Goal: Transaction & Acquisition: Purchase product/service

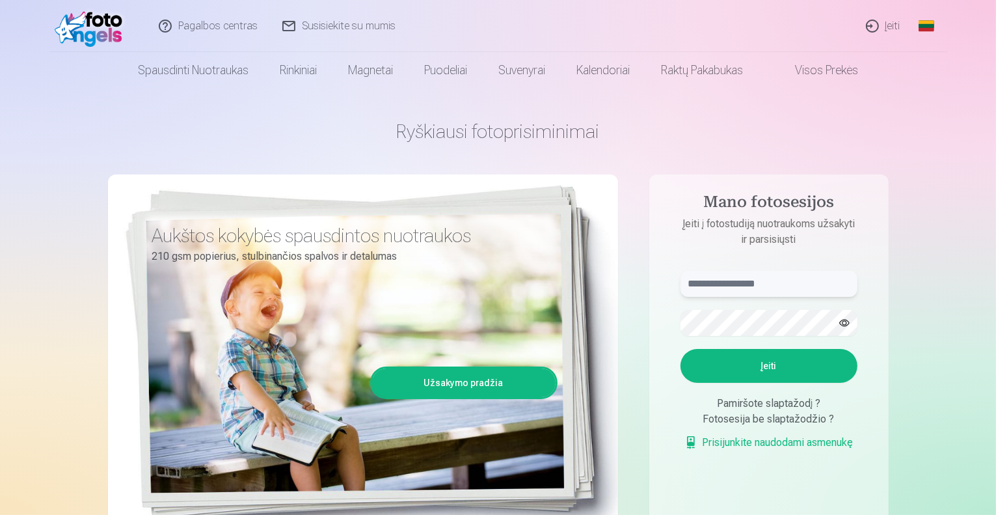
click at [763, 276] on input "text" at bounding box center [769, 284] width 177 height 26
type input "**********"
click at [848, 322] on button "button" at bounding box center [844, 322] width 25 height 25
click at [782, 364] on button "Įeiti" at bounding box center [769, 366] width 177 height 34
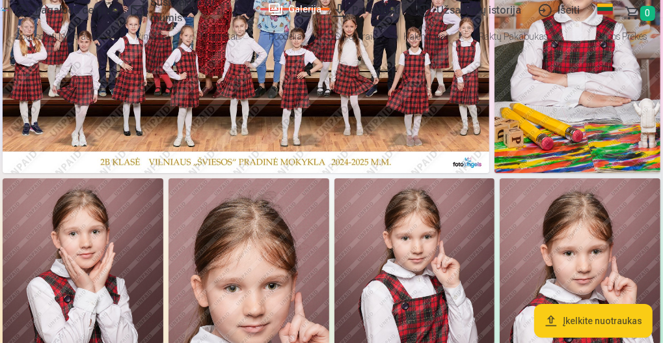
scroll to position [130, 0]
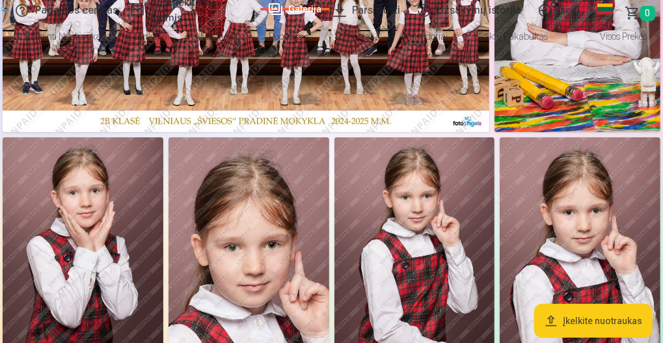
click at [266, 9] on link "Galerija" at bounding box center [295, 9] width 70 height 3
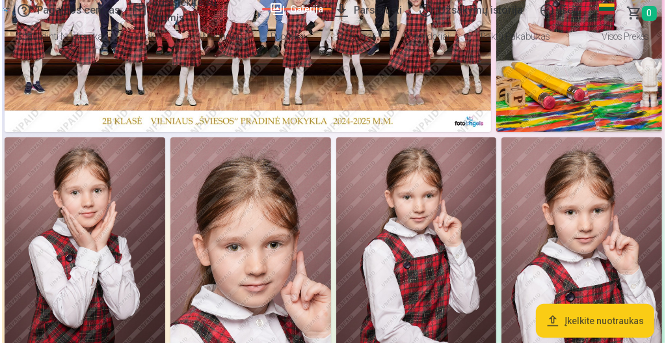
scroll to position [0, 0]
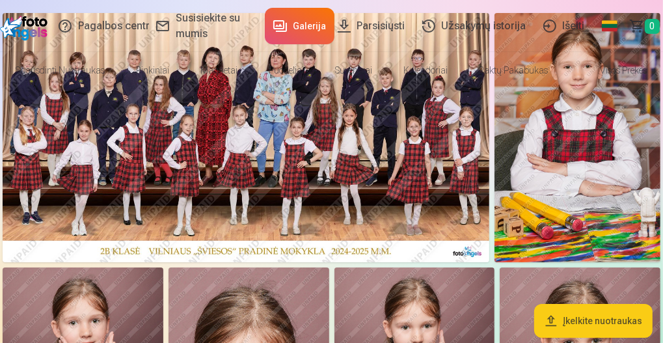
click at [286, 206] on img at bounding box center [246, 137] width 487 height 249
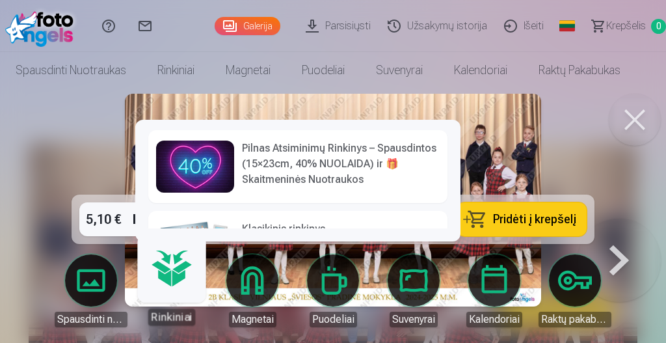
click at [256, 187] on h6 "Pilnas Atsiminimų Rinkinys – Spausdintos (15×23cm, 40% NUOLAIDA) ir 🎁 Skaitmeni…" at bounding box center [341, 164] width 198 height 47
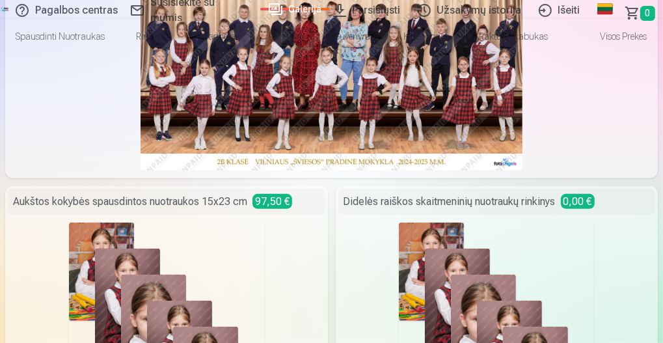
scroll to position [303, 0]
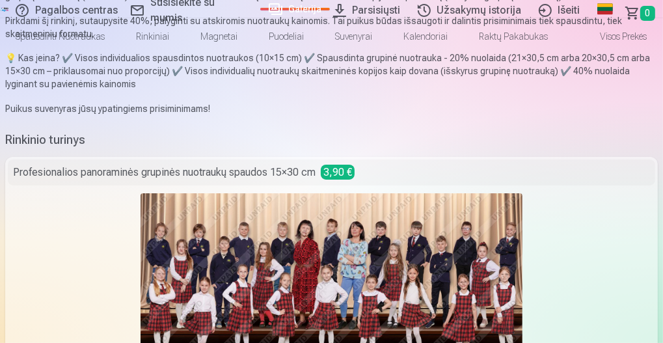
scroll to position [87, 0]
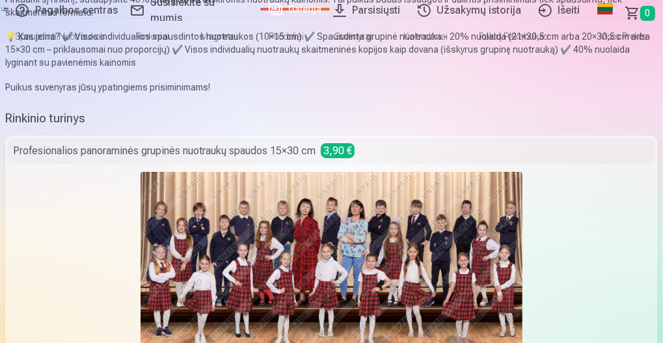
click at [225, 172] on img at bounding box center [332, 269] width 382 height 195
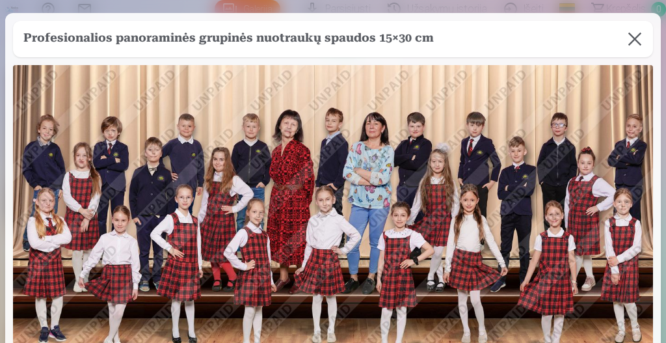
click at [634, 41] on button at bounding box center [635, 39] width 36 height 36
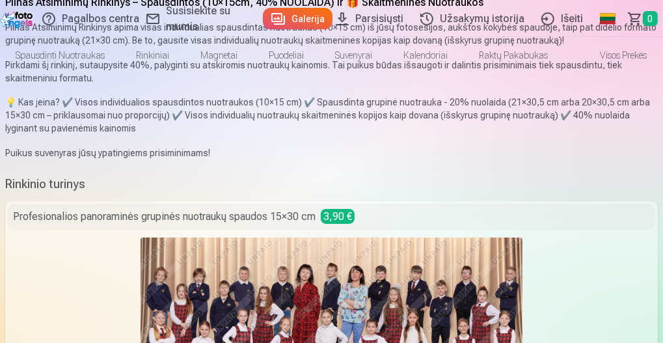
scroll to position [0, 0]
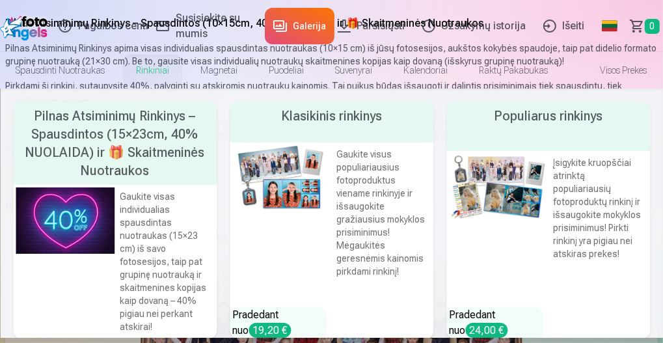
click at [185, 65] on link "Rinkiniai" at bounding box center [152, 70] width 64 height 36
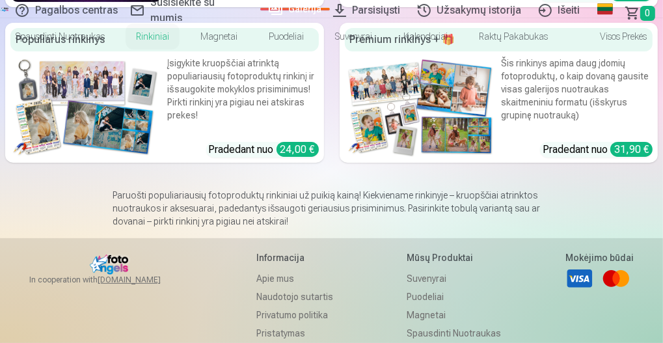
scroll to position [217, 0]
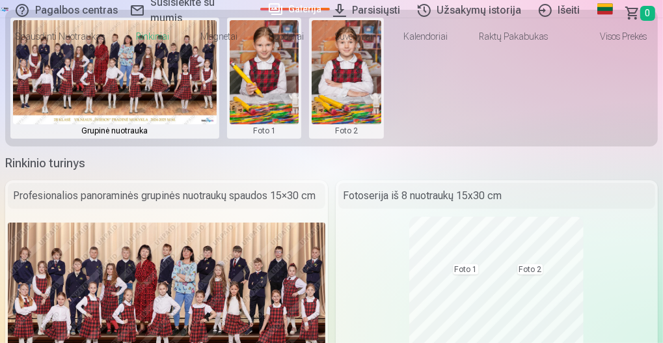
scroll to position [260, 0]
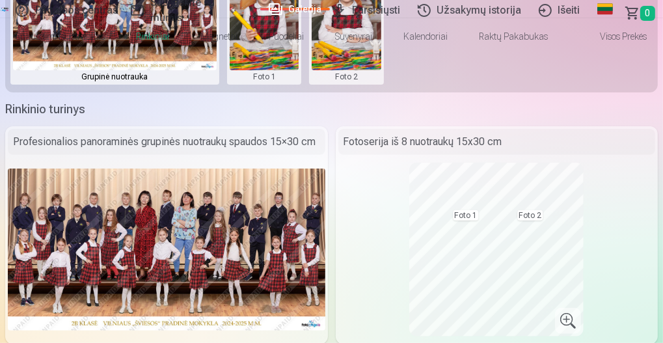
click at [217, 70] on img at bounding box center [115, 18] width 204 height 104
click at [299, 82] on button at bounding box center [265, 24] width 70 height 116
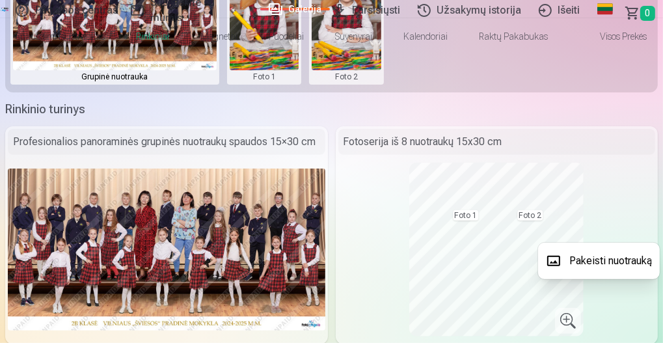
click at [573, 138] on div at bounding box center [331, 171] width 663 height 343
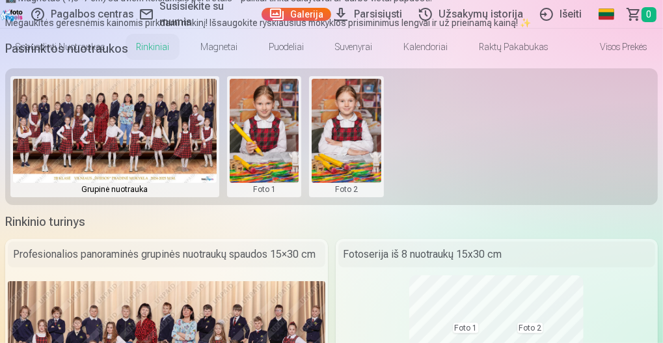
scroll to position [0, 0]
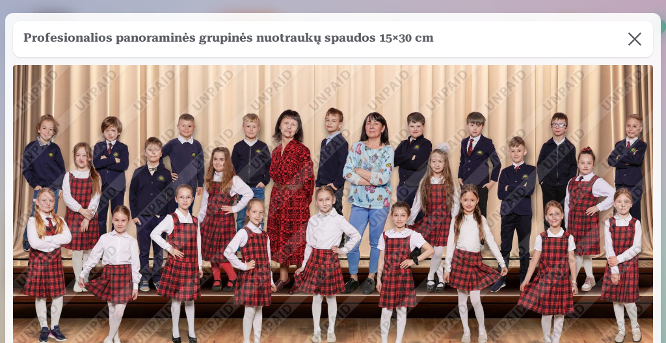
click at [638, 39] on button at bounding box center [635, 39] width 36 height 36
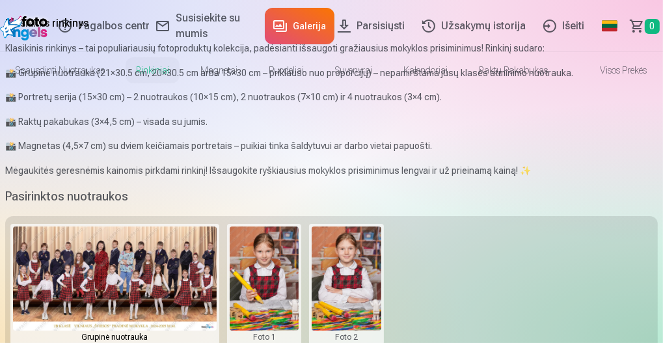
click at [265, 26] on link "Galerija" at bounding box center [300, 26] width 70 height 36
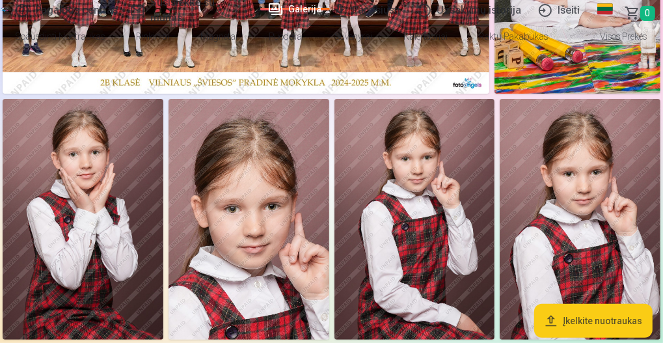
scroll to position [173, 0]
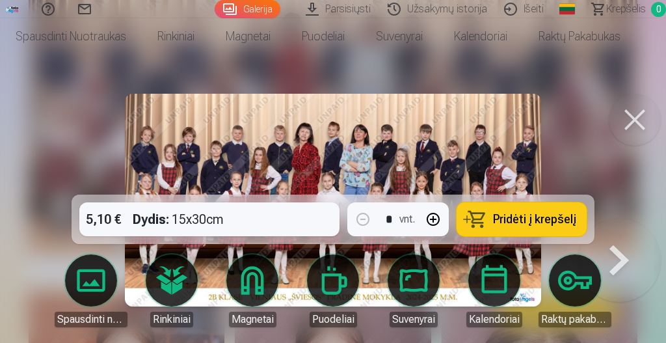
click at [92, 137] on div at bounding box center [333, 171] width 666 height 343
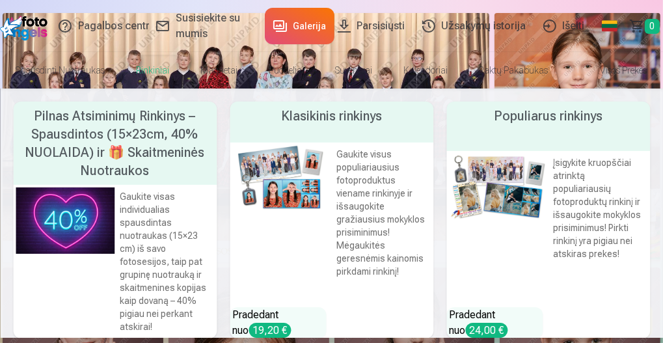
click at [171, 75] on link "Rinkiniai" at bounding box center [152, 70] width 64 height 36
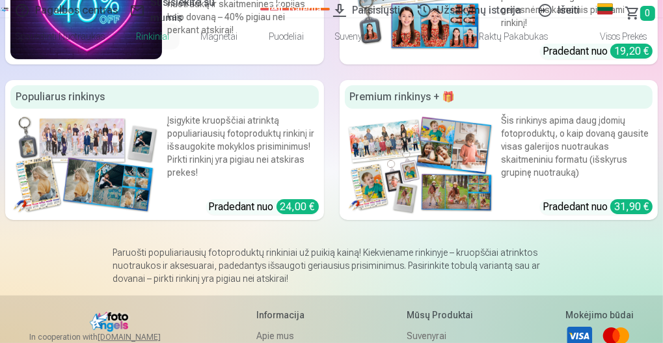
scroll to position [173, 0]
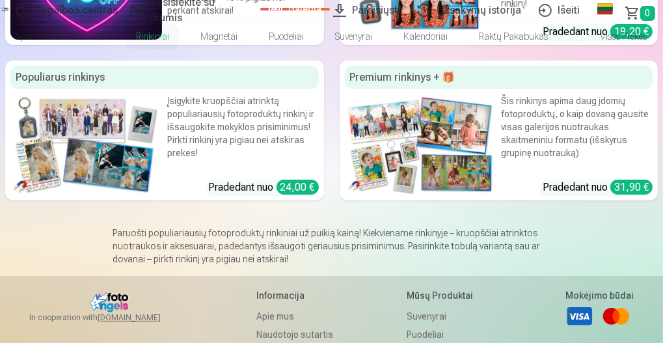
click at [162, 147] on img at bounding box center [86, 144] width 152 height 101
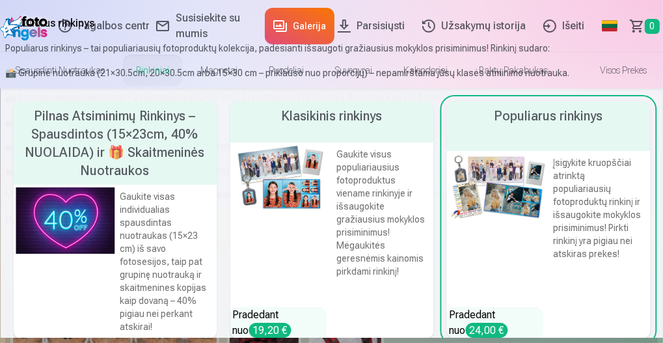
click at [185, 70] on link "Rinkiniai" at bounding box center [152, 70] width 64 height 36
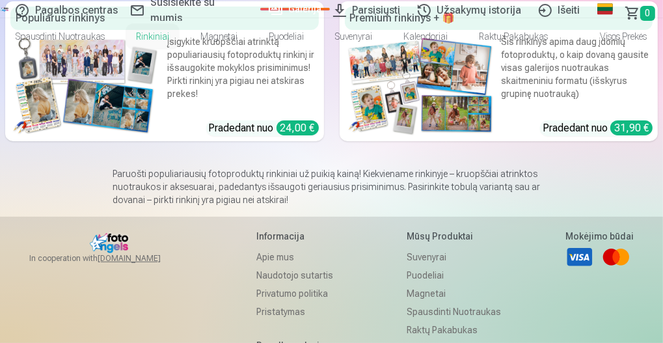
scroll to position [173, 0]
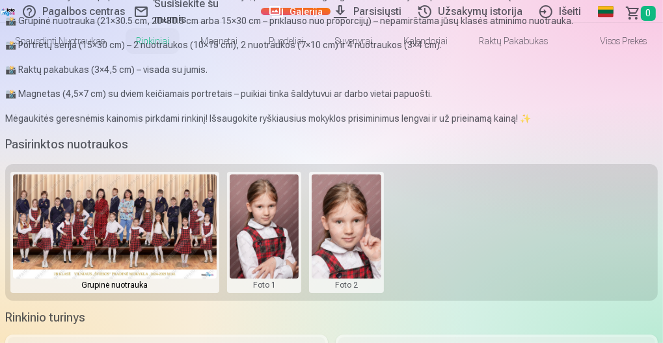
scroll to position [87, 0]
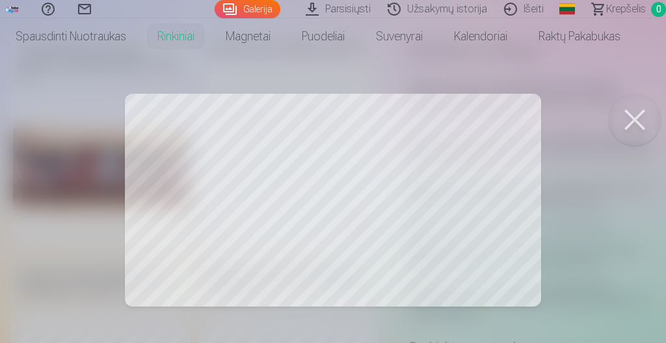
click at [255, 248] on div at bounding box center [333, 171] width 666 height 343
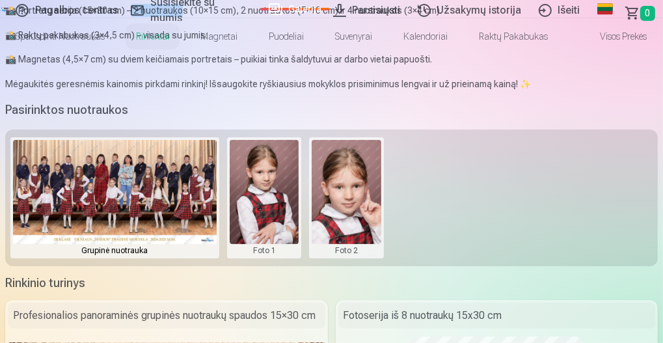
drag, startPoint x: 582, startPoint y: 189, endPoint x: 534, endPoint y: 185, distance: 48.9
click at [534, 17] on p "📸 Portretų serija (15×30 cm) – 2 nuotraukos (10×15 cm), 2 nuotraukos (7×10 cm) …" at bounding box center [331, 10] width 653 height 13
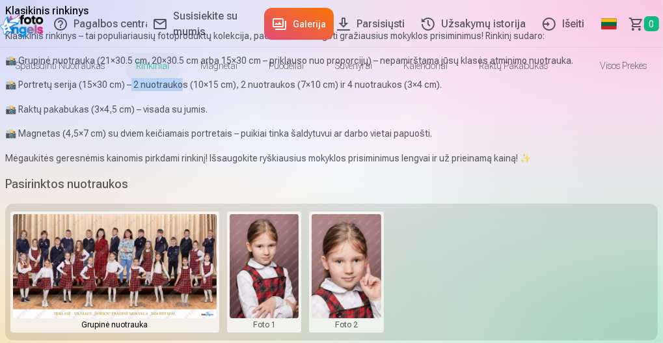
scroll to position [0, 0]
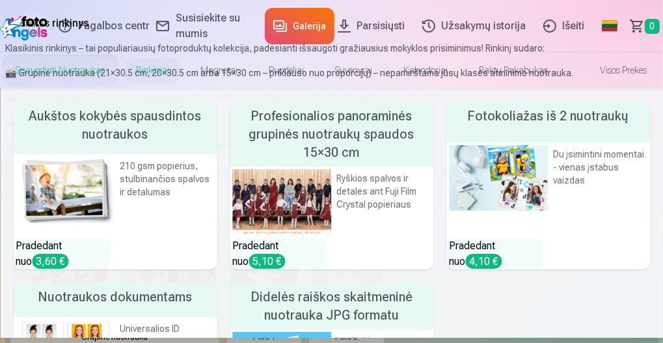
click at [53, 73] on link "Spausdinti nuotraukas" at bounding box center [60, 70] width 120 height 36
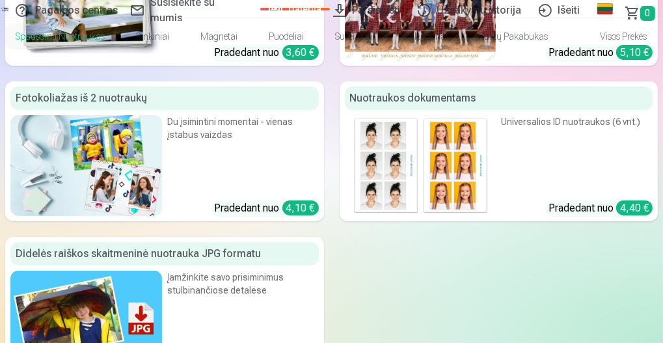
scroll to position [173, 0]
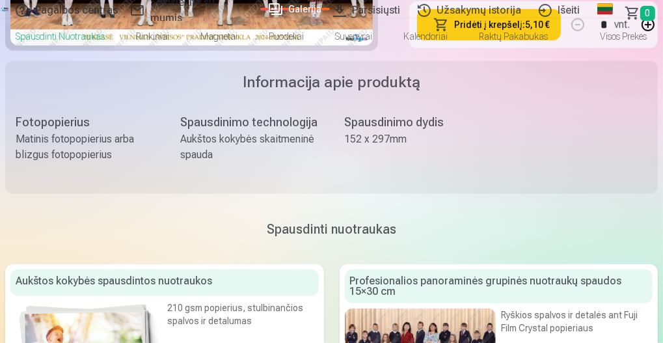
scroll to position [564, 0]
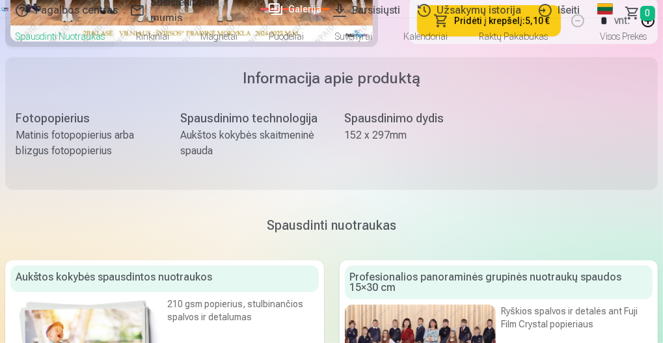
click at [453, 36] on button "Pridėti į krepšelį : 5,10 €" at bounding box center [489, 20] width 144 height 31
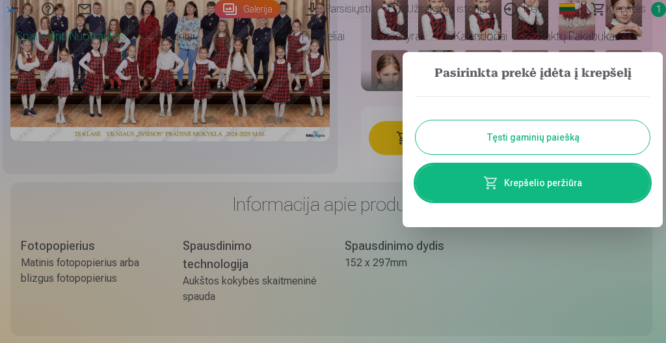
drag, startPoint x: 491, startPoint y: 142, endPoint x: 482, endPoint y: 143, distance: 9.2
click at [491, 142] on button "Tęsti gaminių paiešką" at bounding box center [533, 137] width 234 height 34
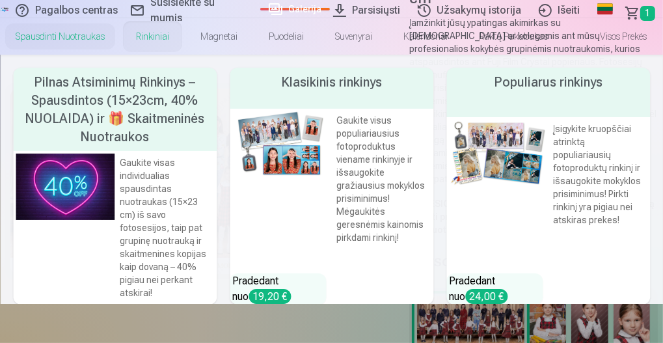
scroll to position [0, 0]
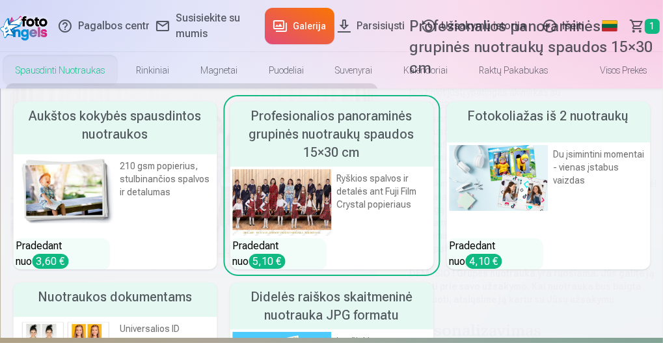
click at [84, 63] on link "Spausdinti nuotraukas" at bounding box center [60, 70] width 120 height 36
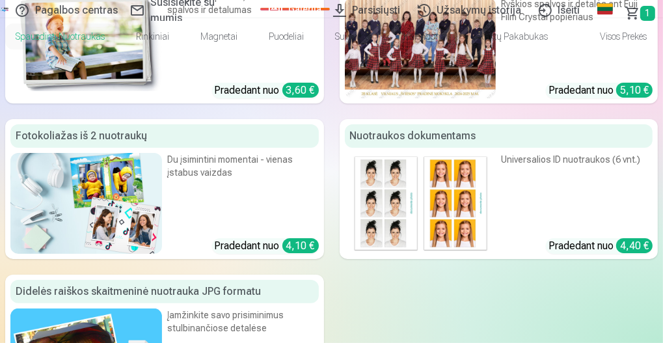
scroll to position [130, 0]
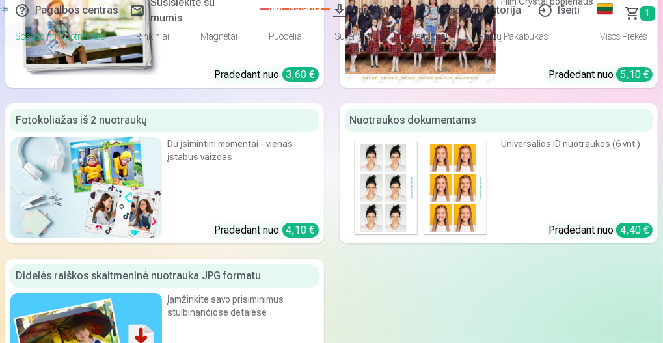
click at [159, 75] on img at bounding box center [86, 25] width 152 height 101
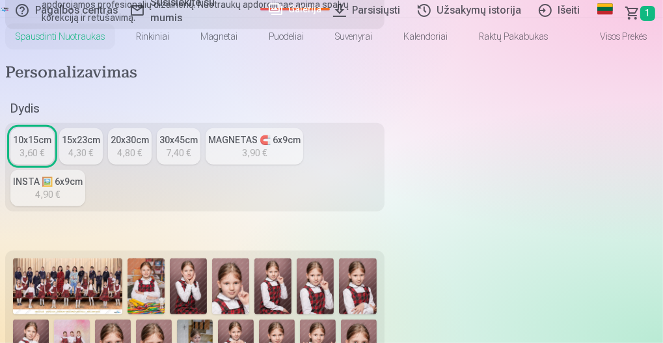
scroll to position [477, 0]
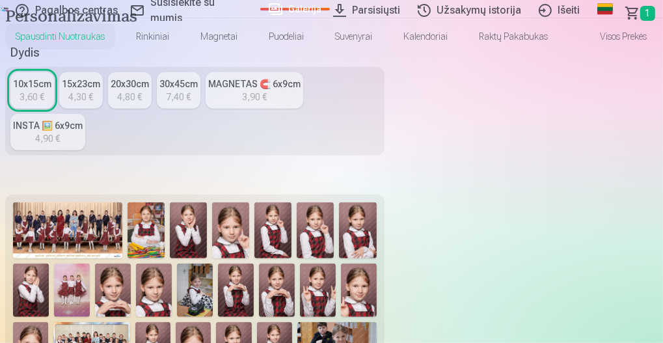
click at [165, 202] on img at bounding box center [146, 230] width 37 height 56
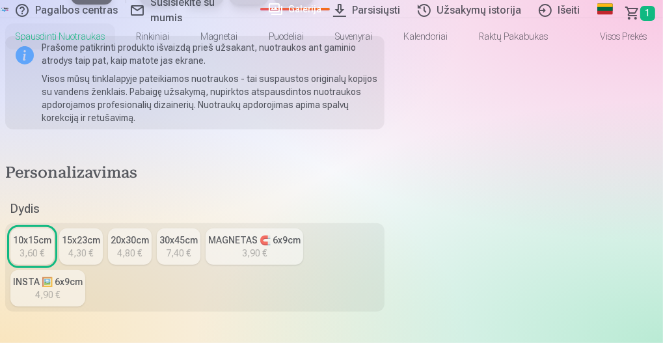
scroll to position [303, 0]
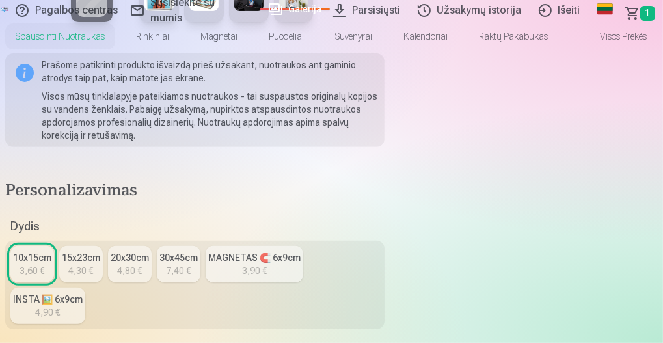
click at [45, 264] on div "3,60 €" at bounding box center [32, 270] width 25 height 13
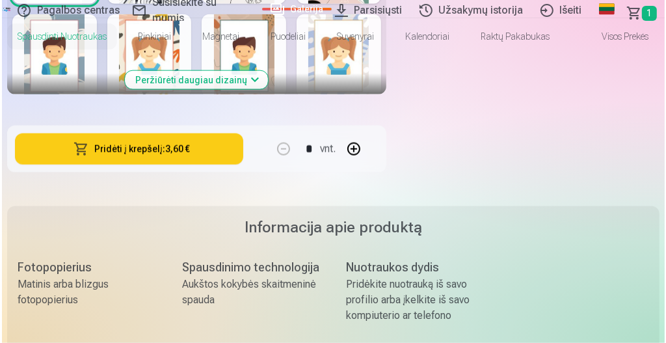
scroll to position [1084, 0]
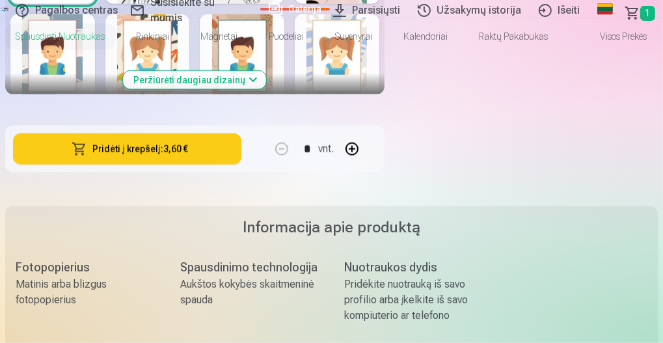
click at [241, 133] on button "Pridėti į krepšelį : 3,60 €" at bounding box center [127, 148] width 228 height 31
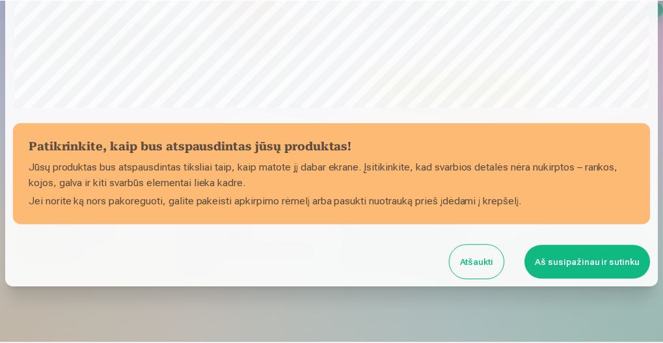
scroll to position [426, 0]
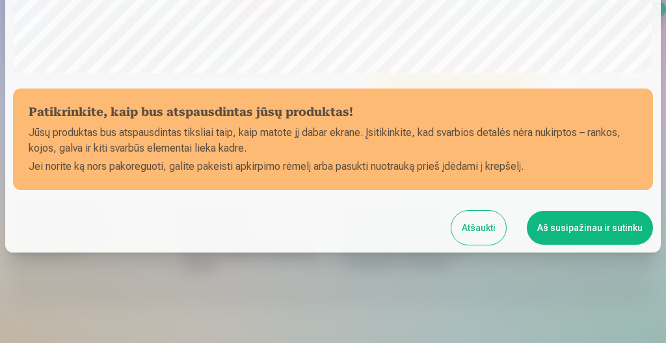
click at [566, 216] on button "Aš susipažinau ir sutinku" at bounding box center [590, 228] width 126 height 34
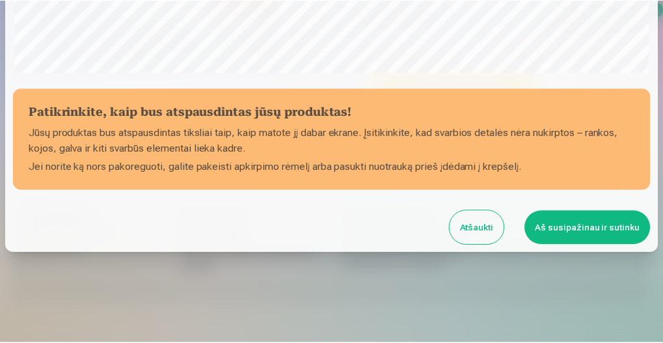
scroll to position [424, 0]
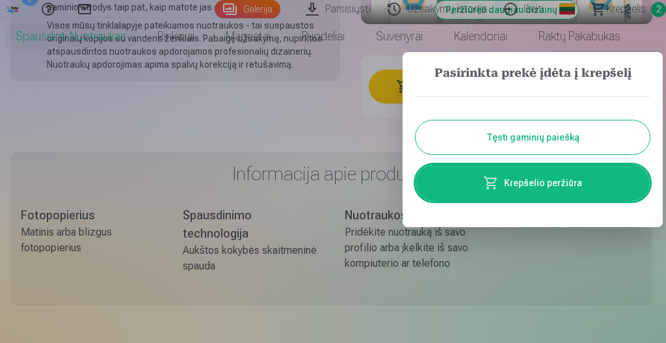
click at [498, 139] on button "Tęsti gaminių paiešką" at bounding box center [533, 137] width 234 height 34
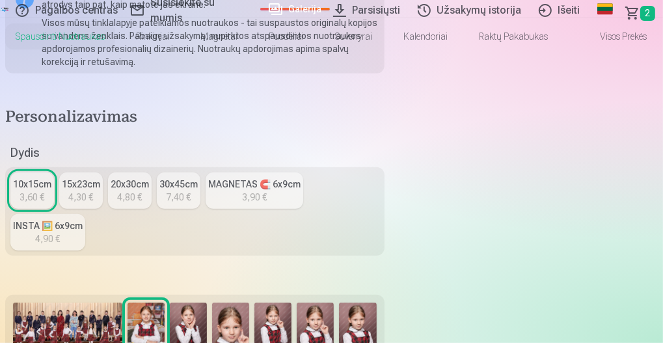
scroll to position [433, 0]
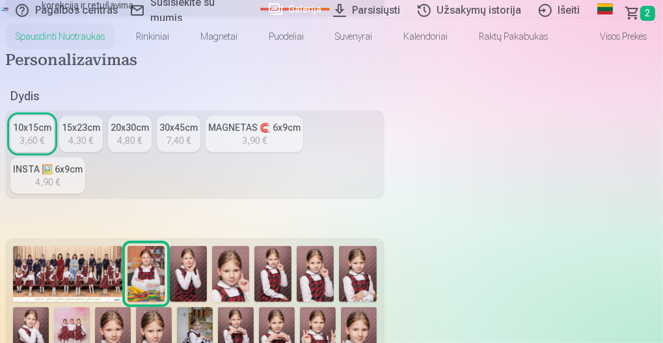
click at [207, 246] on img at bounding box center [188, 274] width 37 height 56
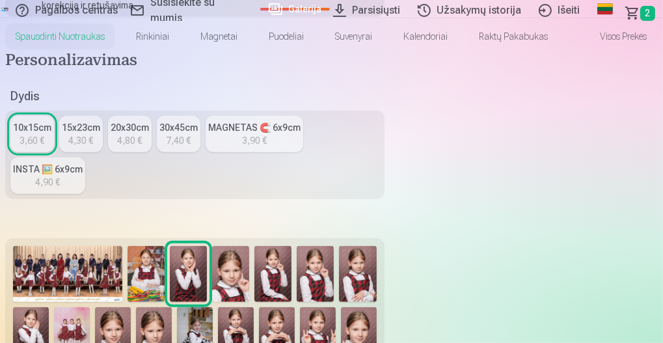
click at [249, 246] on img at bounding box center [230, 274] width 37 height 56
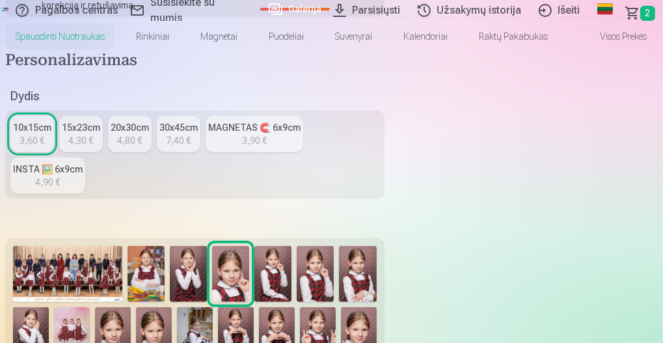
drag, startPoint x: 383, startPoint y: 237, endPoint x: 396, endPoint y: 232, distance: 14.6
click at [292, 246] on img at bounding box center [272, 274] width 37 height 56
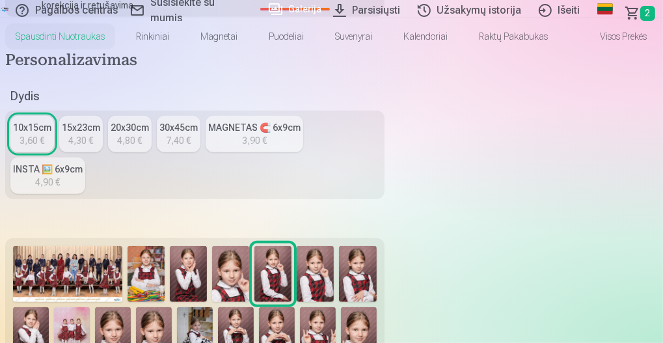
click at [334, 246] on img at bounding box center [315, 274] width 37 height 56
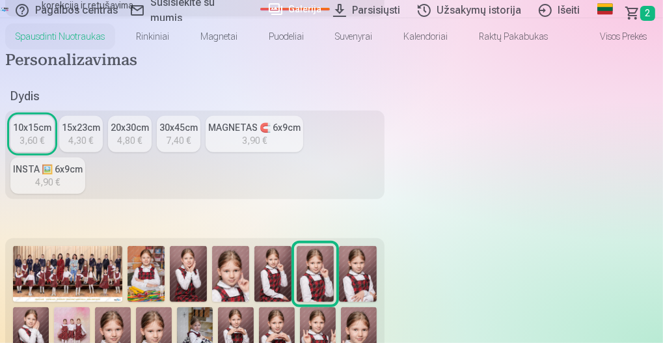
click at [376, 246] on img at bounding box center [357, 274] width 37 height 56
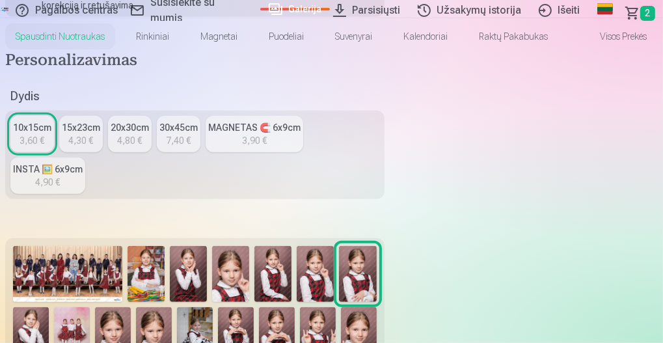
click at [49, 307] on img at bounding box center [31, 333] width 36 height 53
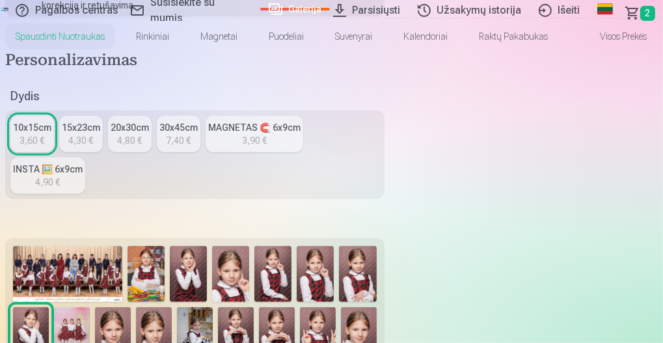
click at [90, 307] on img at bounding box center [72, 333] width 36 height 53
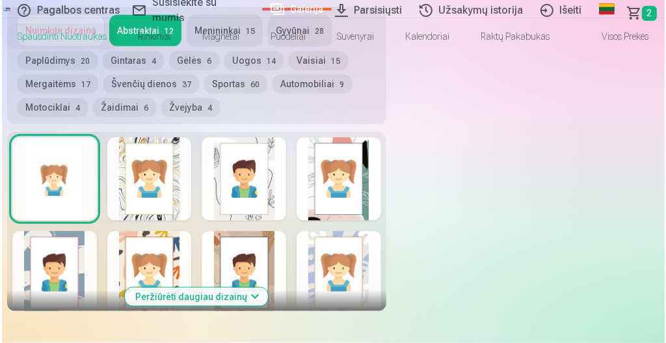
scroll to position [954, 0]
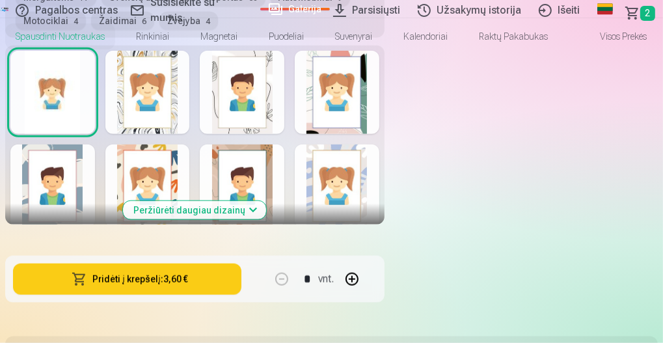
click at [241, 264] on button "Pridėti į krepšelį : 3,60 €" at bounding box center [127, 279] width 228 height 31
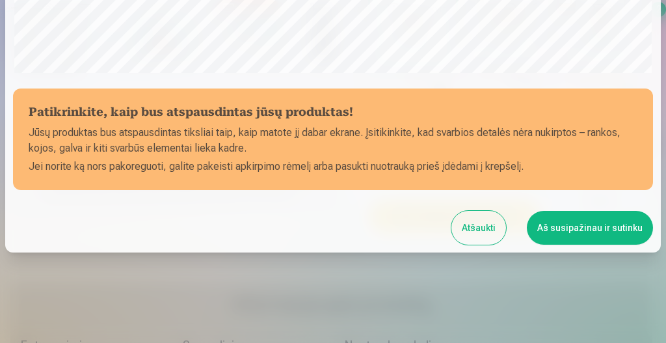
click at [564, 221] on button "Aš susipažinau ir sutinku" at bounding box center [590, 228] width 126 height 34
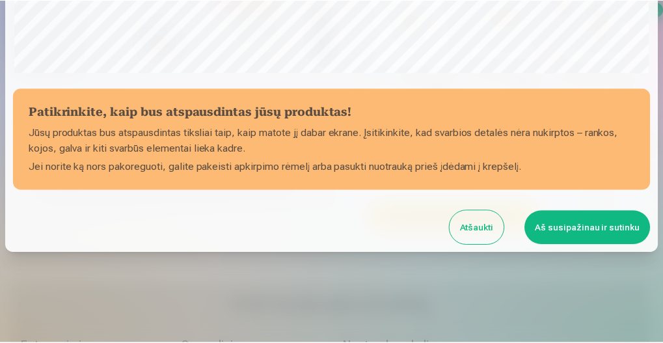
scroll to position [424, 0]
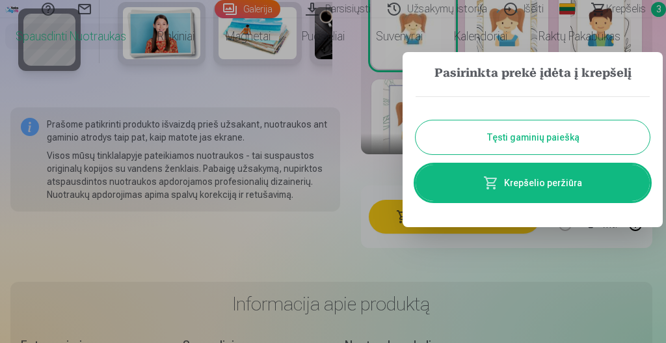
click at [505, 138] on button "Tęsti gaminių paiešką" at bounding box center [533, 137] width 234 height 34
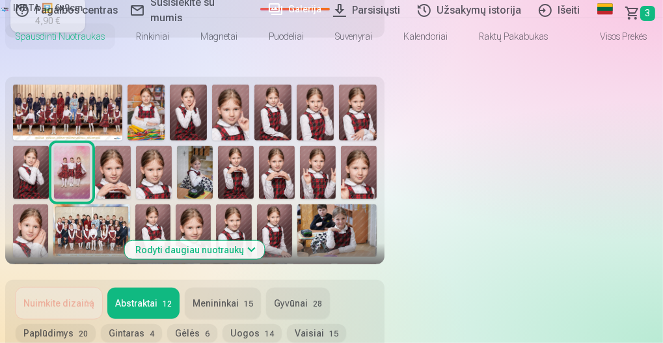
scroll to position [477, 0]
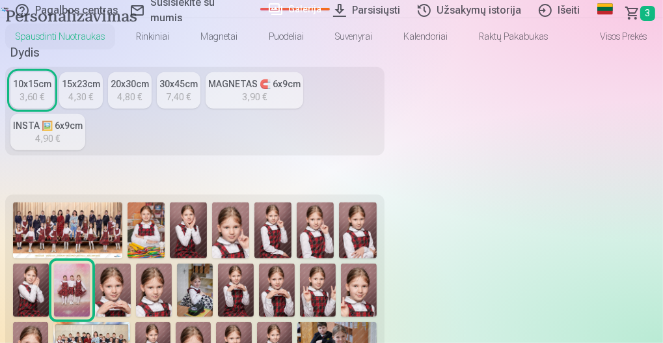
click at [131, 264] on img at bounding box center [113, 290] width 36 height 53
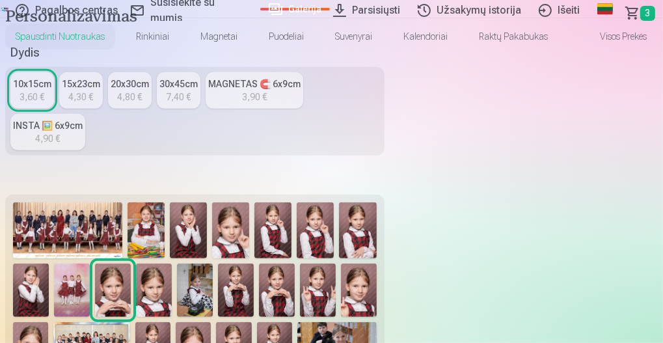
click at [172, 264] on img at bounding box center [154, 290] width 36 height 53
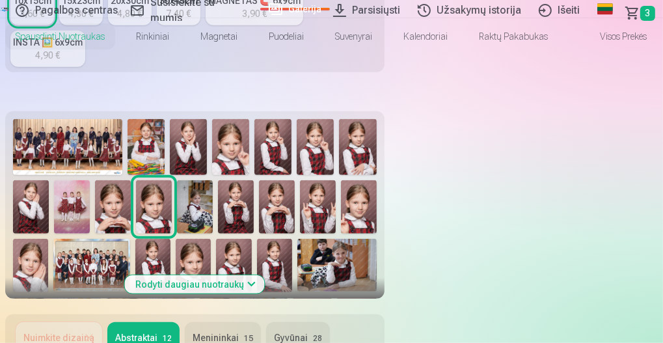
scroll to position [564, 0]
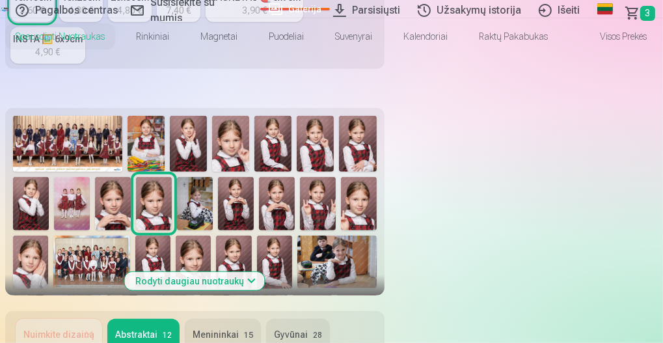
click at [265, 272] on button "Rodyti daugiau nuotraukų" at bounding box center [195, 281] width 140 height 18
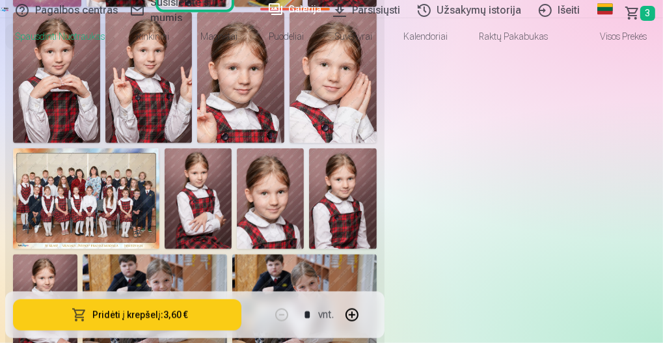
scroll to position [998, 0]
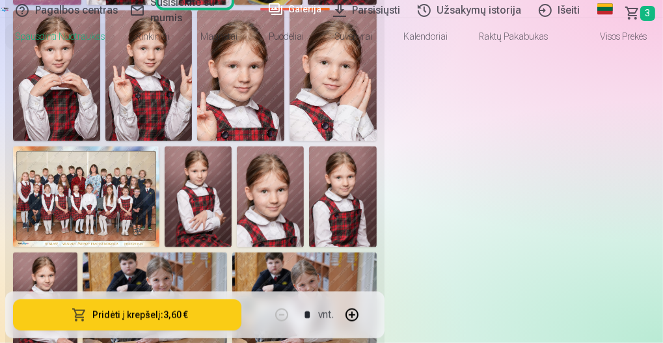
click at [100, 141] on img at bounding box center [56, 75] width 87 height 131
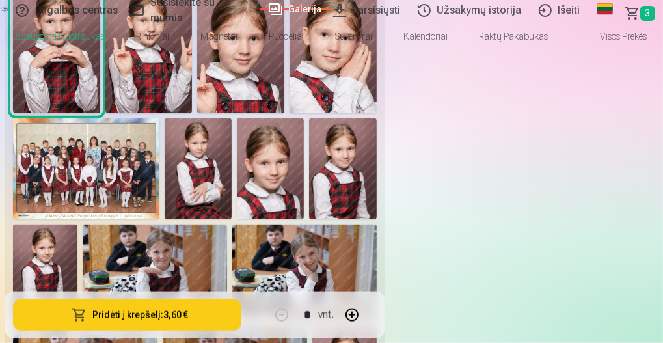
scroll to position [1041, 0]
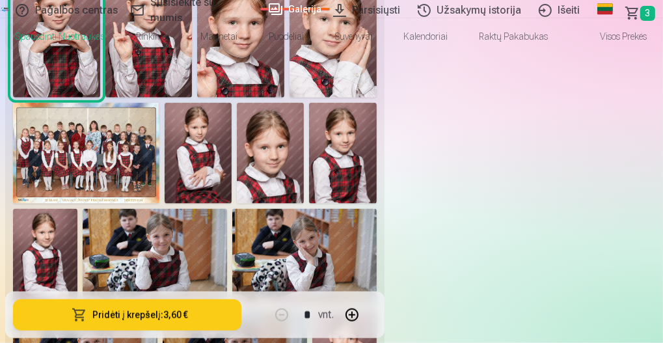
click at [193, 97] on img at bounding box center [148, 32] width 87 height 130
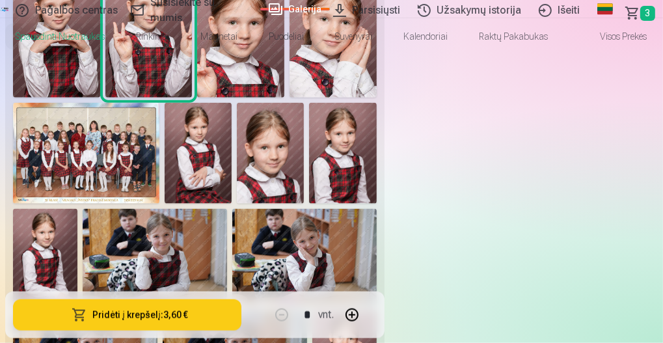
click at [284, 98] on img at bounding box center [240, 32] width 87 height 131
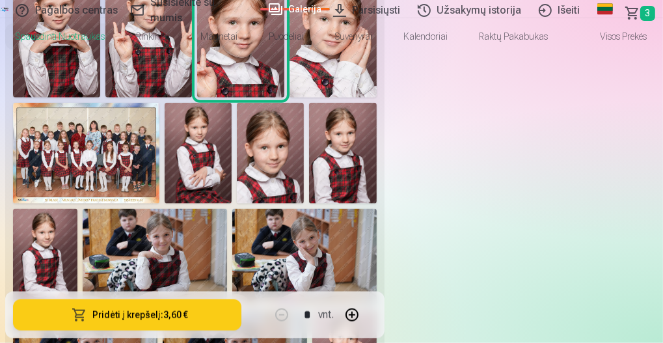
click at [377, 98] on img at bounding box center [333, 32] width 87 height 131
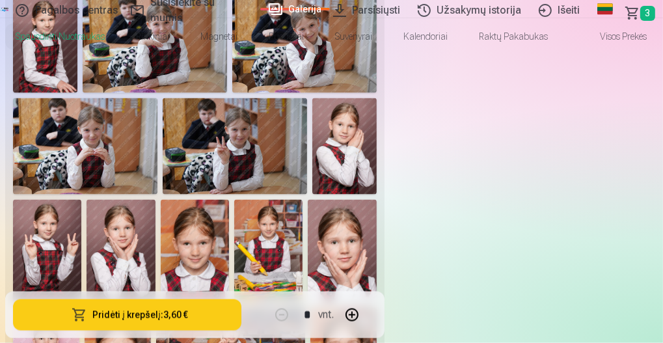
scroll to position [1258, 0]
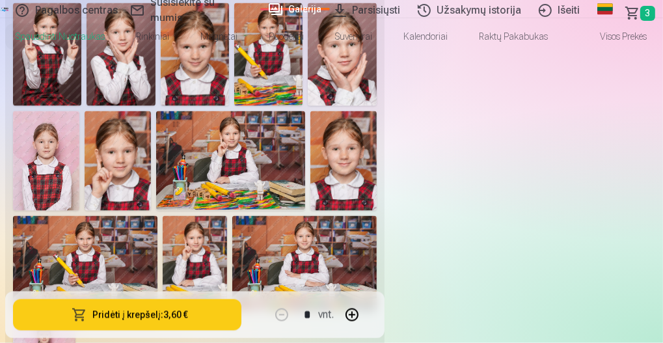
scroll to position [1475, 0]
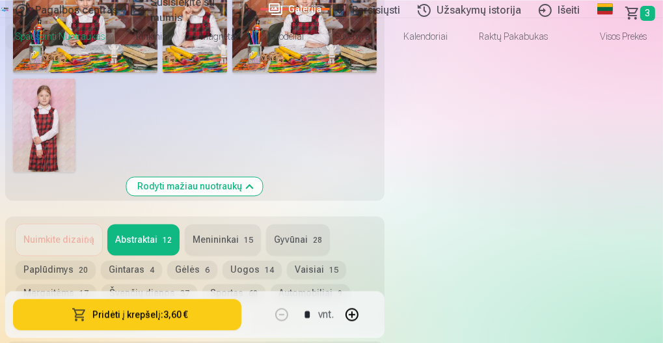
scroll to position [1692, 0]
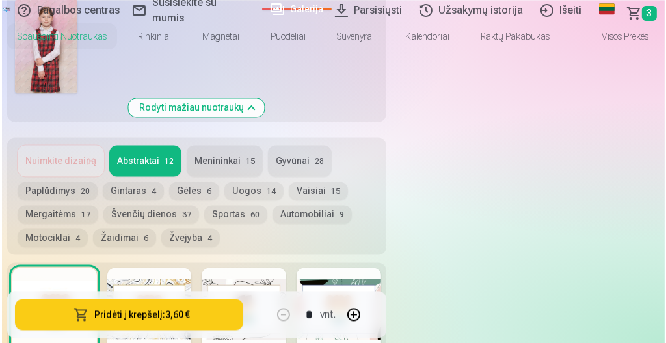
scroll to position [1779, 0]
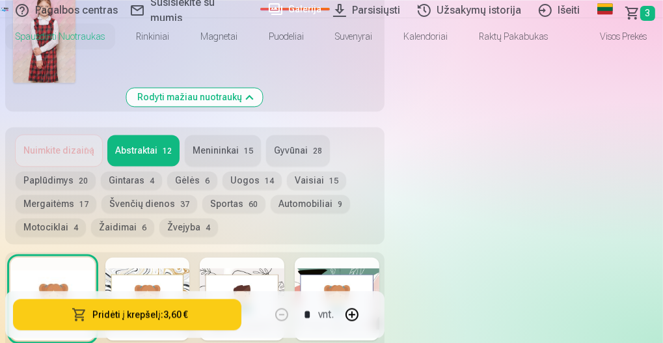
click at [87, 308] on span "button" at bounding box center [80, 314] width 16 height 13
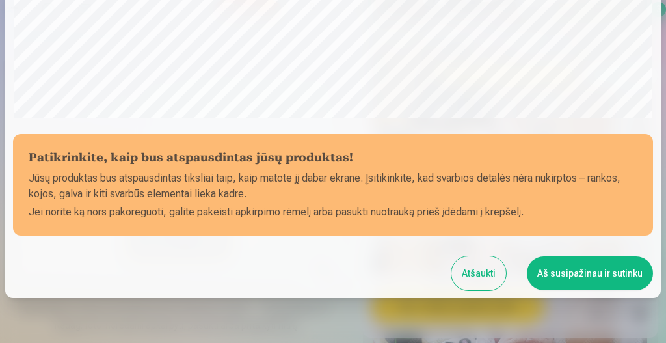
scroll to position [426, 0]
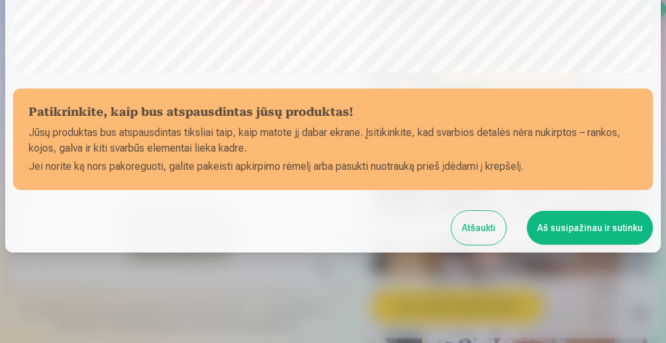
click at [579, 229] on button "Aš susipažinau ir sutinku" at bounding box center [590, 228] width 126 height 34
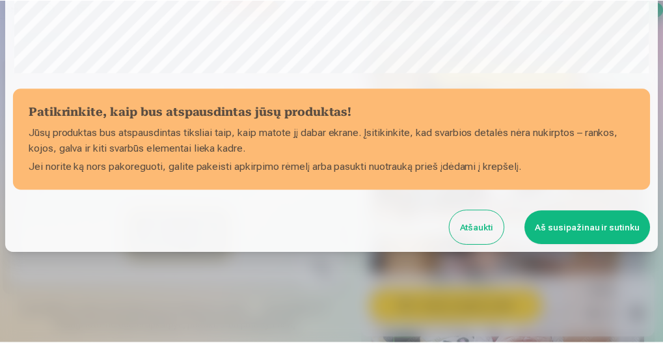
scroll to position [424, 0]
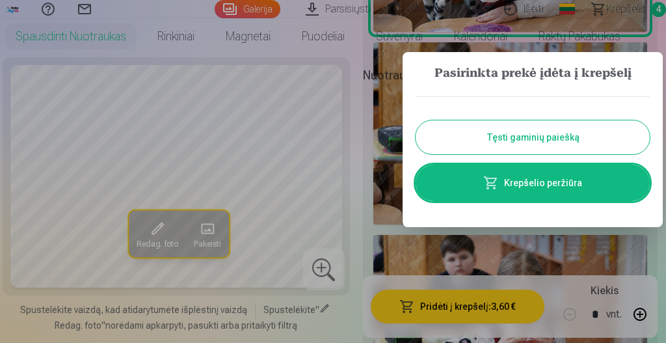
click at [529, 139] on button "Tęsti gaminių paiešką" at bounding box center [533, 137] width 234 height 34
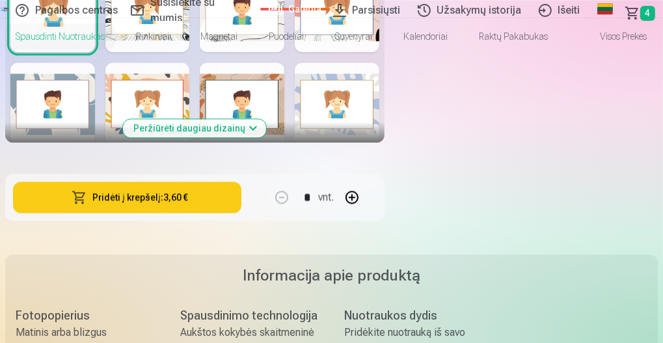
scroll to position [2082, 0]
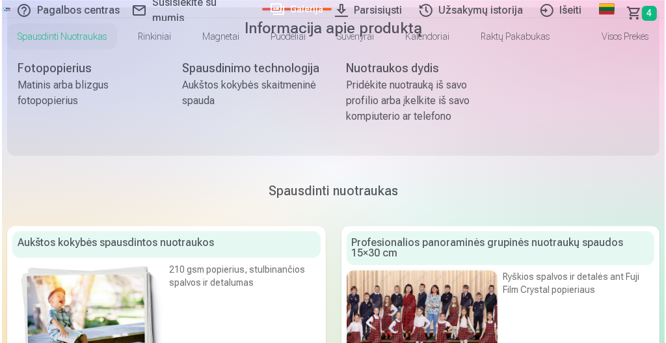
scroll to position [2299, 0]
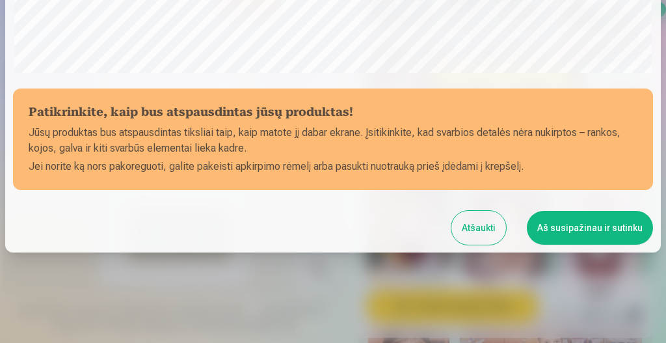
click at [614, 223] on button "Aš susipažinau ir sutinku" at bounding box center [590, 228] width 126 height 34
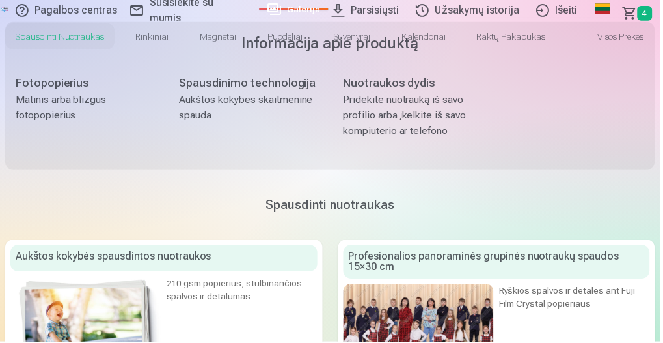
scroll to position [424, 0]
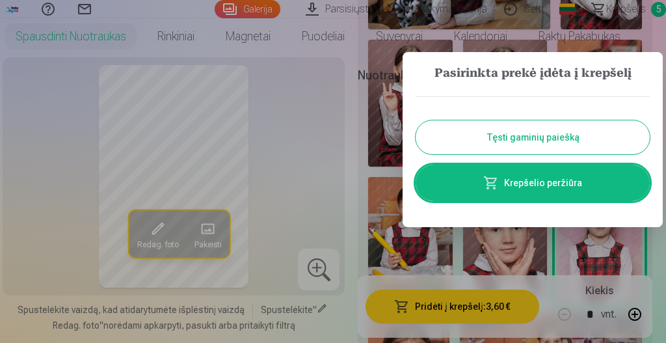
click at [537, 133] on button "Tęsti gaminių paiešką" at bounding box center [533, 137] width 234 height 34
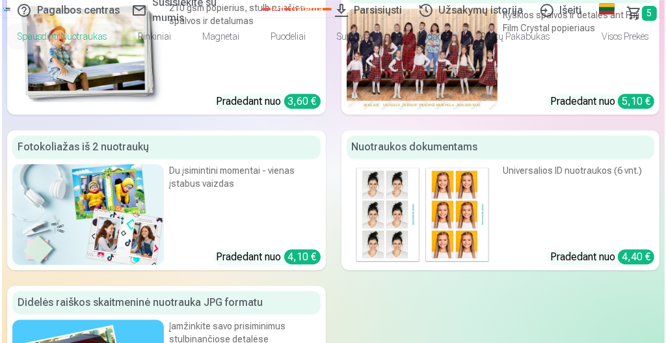
scroll to position [2603, 0]
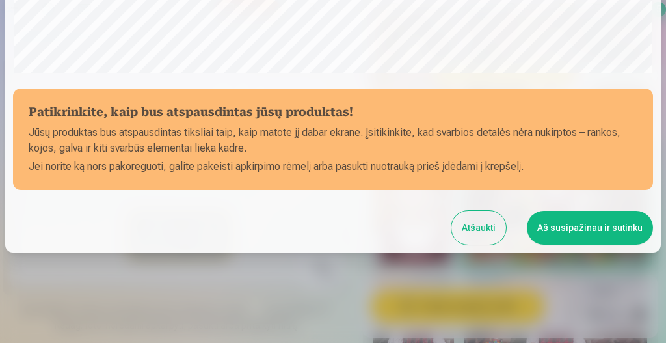
click at [597, 224] on button "Aš susipažinau ir sutinku" at bounding box center [590, 228] width 126 height 34
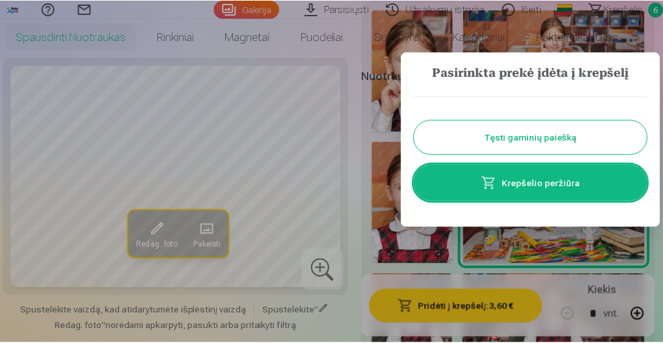
scroll to position [424, 0]
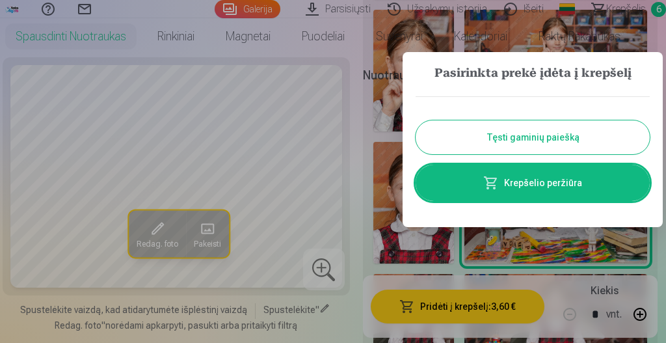
click at [525, 146] on button "Tęsti gaminių paiešką" at bounding box center [533, 137] width 234 height 34
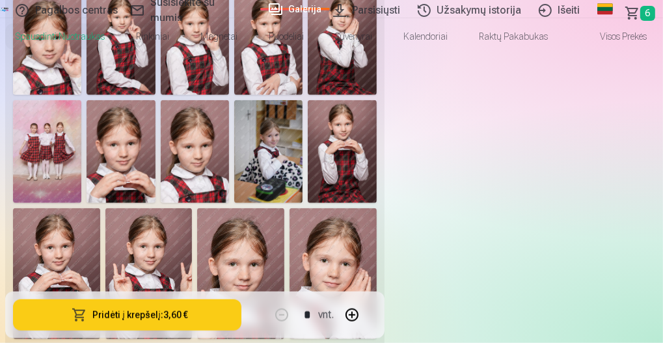
scroll to position [781, 0]
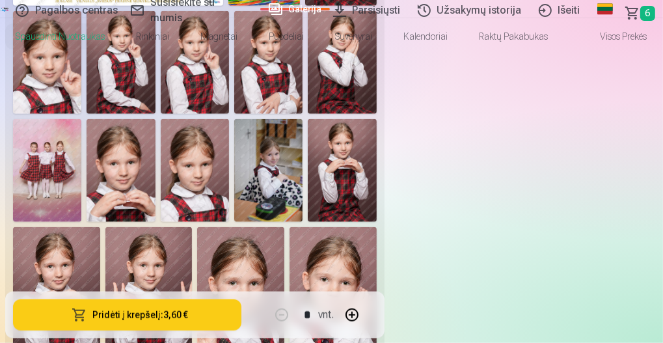
click at [655, 6] on span "6" at bounding box center [647, 13] width 15 height 15
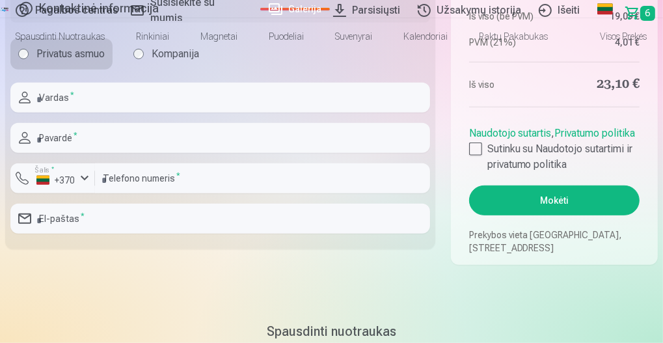
scroll to position [477, 0]
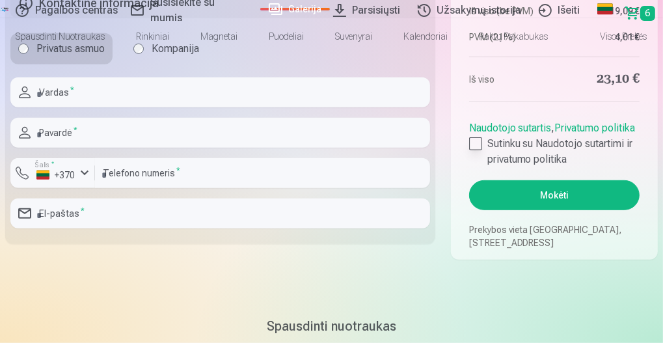
click at [476, 150] on div at bounding box center [475, 143] width 13 height 13
click at [69, 107] on input "text" at bounding box center [220, 92] width 420 height 30
type input "******"
type input "**********"
type input "*********"
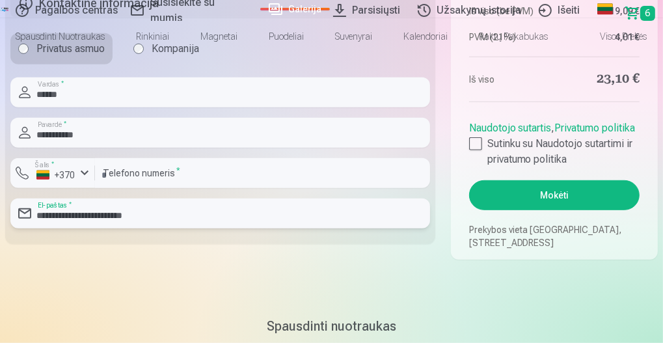
drag, startPoint x: 382, startPoint y: 282, endPoint x: 245, endPoint y: 288, distance: 137.4
click at [245, 228] on div "**********" at bounding box center [220, 213] width 420 height 30
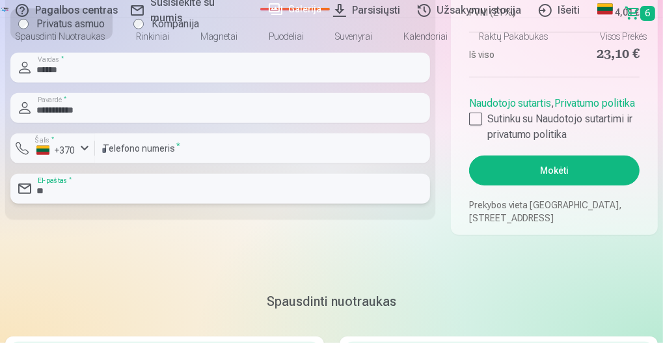
scroll to position [505, 0]
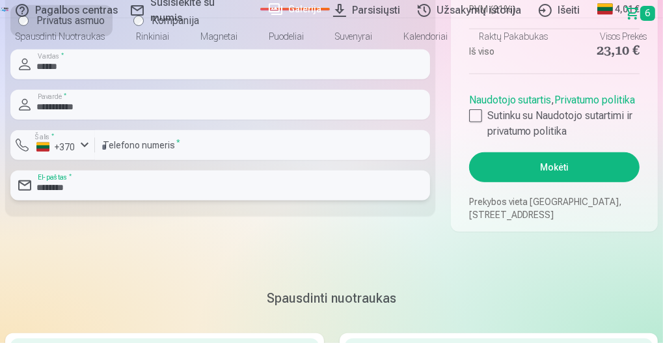
type input "**********"
click at [155, 216] on fieldset "**********" at bounding box center [220, 86] width 430 height 260
click at [111, 160] on input "*********" at bounding box center [262, 145] width 335 height 30
type input "********"
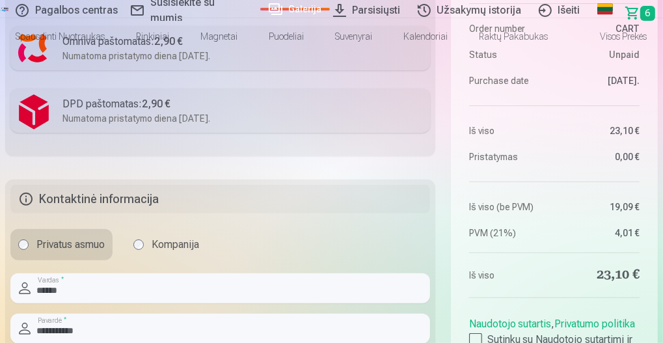
scroll to position [245, 0]
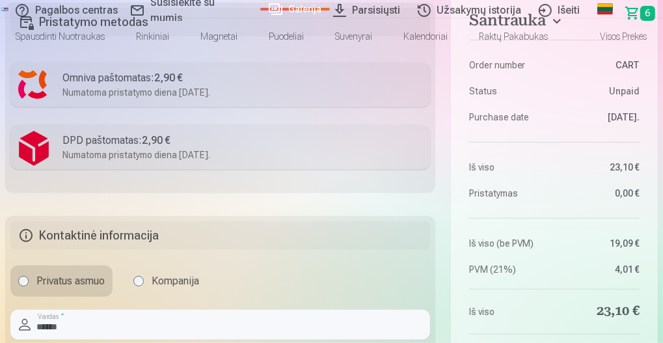
click at [53, 107] on label "Omniva paštomatas : 2,90 € Numatoma pristatymo diena 20.09.2025." at bounding box center [220, 84] width 420 height 44
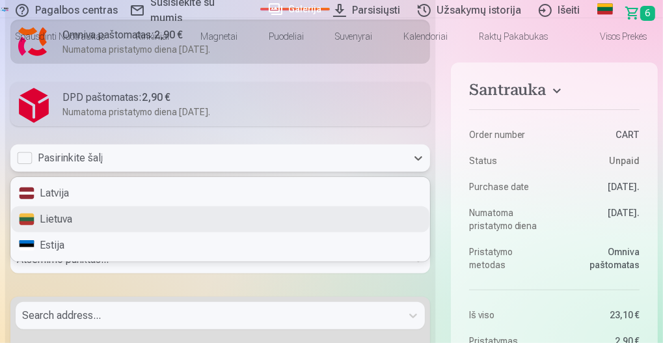
scroll to position [340, 0]
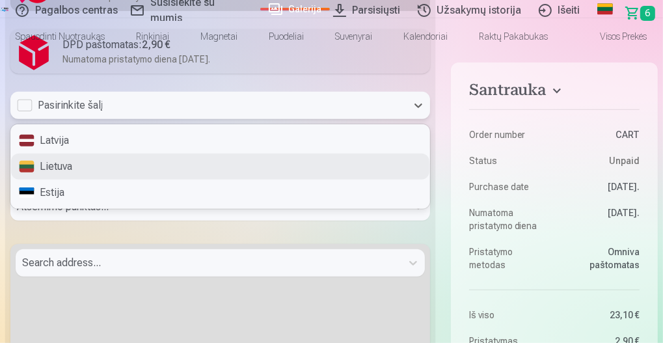
click at [113, 119] on div "3 results available. Use Up and Down to choose options, press Enter to select t…" at bounding box center [220, 105] width 420 height 27
click at [78, 180] on div "Lietuva" at bounding box center [220, 167] width 418 height 26
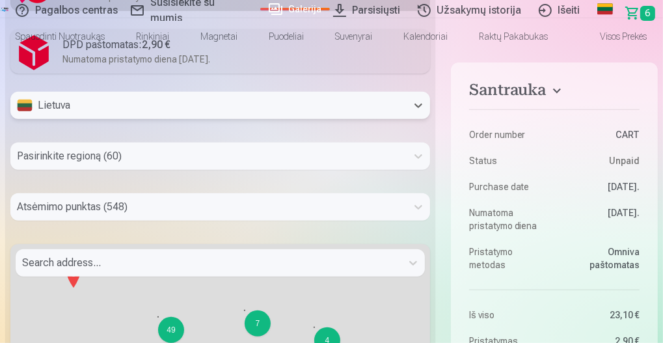
scroll to position [453, 0]
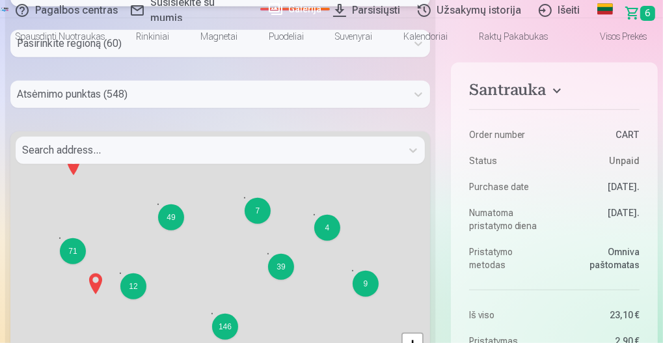
click at [305, 57] on div "Pasirinkite regioną (60)" at bounding box center [220, 43] width 420 height 27
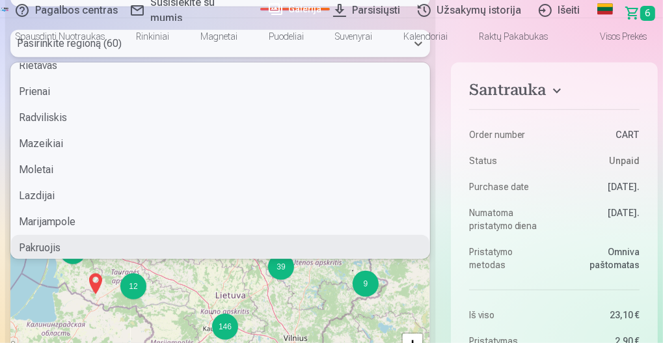
scroll to position [0, 0]
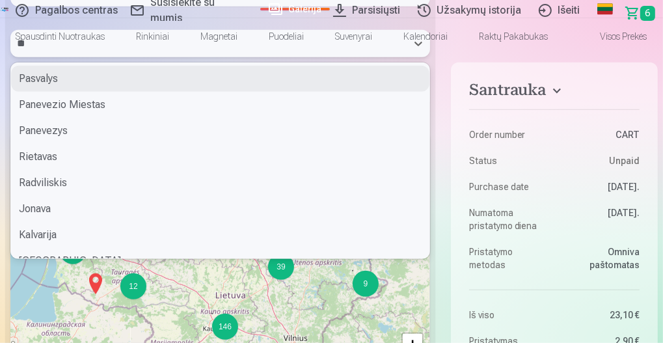
type input "***"
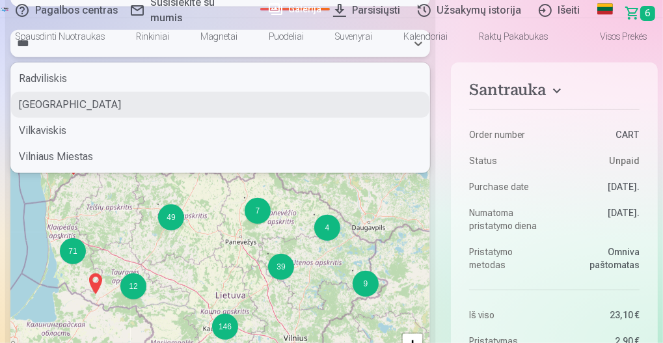
click at [262, 118] on div "Vilnius" at bounding box center [220, 105] width 418 height 26
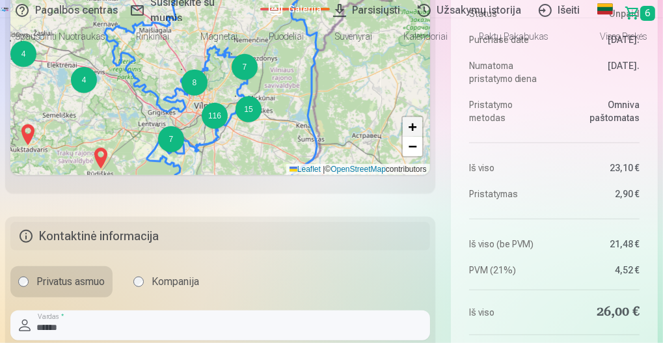
click at [409, 135] on span "+" at bounding box center [413, 126] width 8 height 16
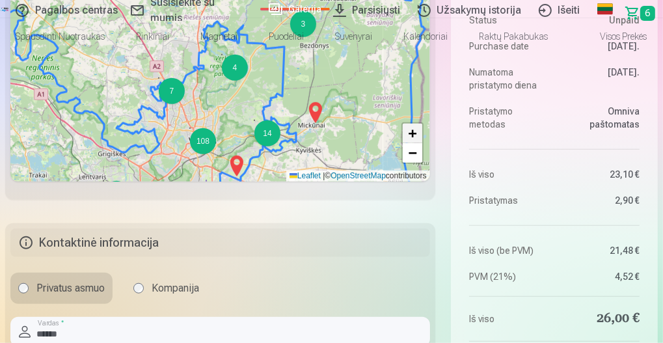
click at [409, 141] on span "+" at bounding box center [413, 133] width 8 height 16
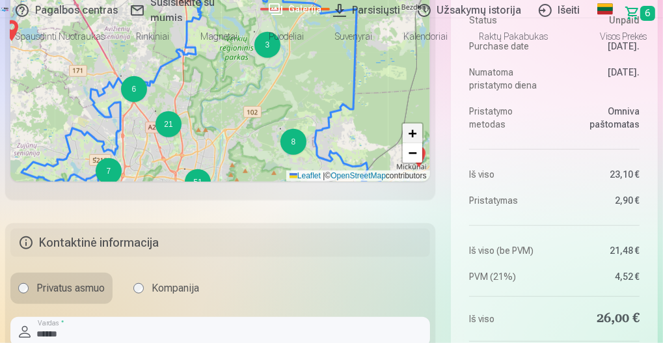
click at [409, 141] on span "+" at bounding box center [413, 133] width 8 height 16
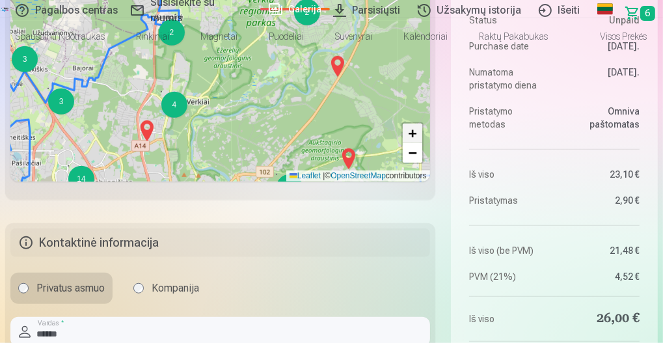
click at [409, 141] on span "+" at bounding box center [413, 133] width 8 height 16
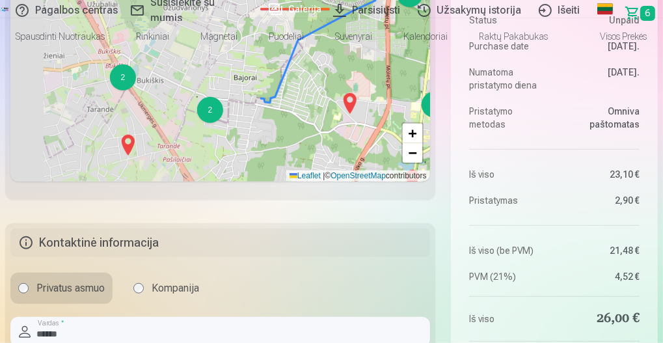
drag, startPoint x: 64, startPoint y: 229, endPoint x: 354, endPoint y: 255, distance: 290.8
click at [354, 182] on div "2 3 2 2 2 2 2 3 2 2 7 5 2 3 3 2 3 2 4 3 3 4 2 4 2 4 2 3 2 5 + − Leaflet | © Ope…" at bounding box center [220, 51] width 420 height 260
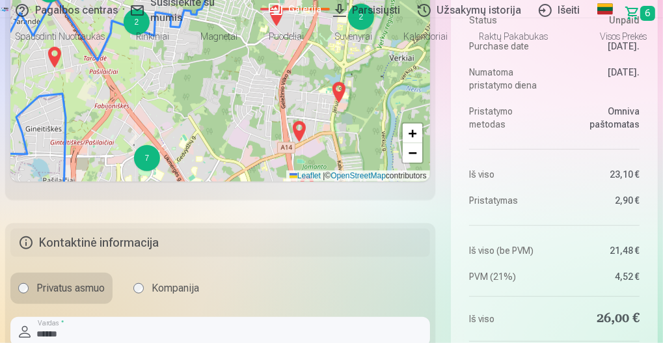
drag, startPoint x: 251, startPoint y: 267, endPoint x: 185, endPoint y: 189, distance: 102.1
click at [185, 182] on div "2 2 2 2 3 2 2 7 5 2 3 2 3 2 4 3 4 2 4 2 4 2 5 3 2 + − Leaflet | © OpenStreetMap…" at bounding box center [220, 51] width 420 height 260
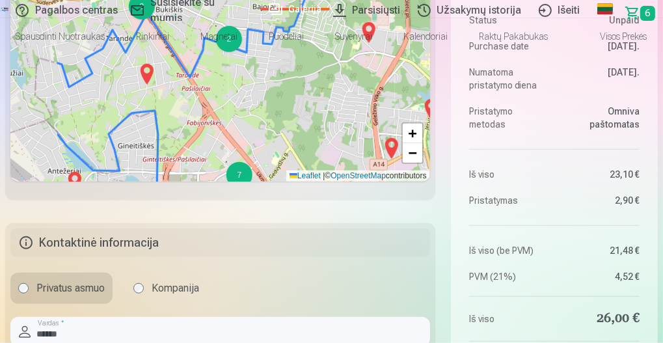
drag, startPoint x: 239, startPoint y: 163, endPoint x: 326, endPoint y: 172, distance: 87.6
click at [326, 172] on div "2 2 2 2 3 2 2 7 5 2 3 2 3 2 4 3 4 2 4 2 4 2 5 3 2 2 3 2 6 3 + − Leaflet | © Ope…" at bounding box center [220, 51] width 420 height 260
click at [234, 164] on div "2 2 2 2 3 2 2 7 5 2 3 2 3 2 4 3 4 2 4 2 4 2 5 3 2 3 3 6 + − Leaflet | © OpenStr…" at bounding box center [220, 51] width 420 height 260
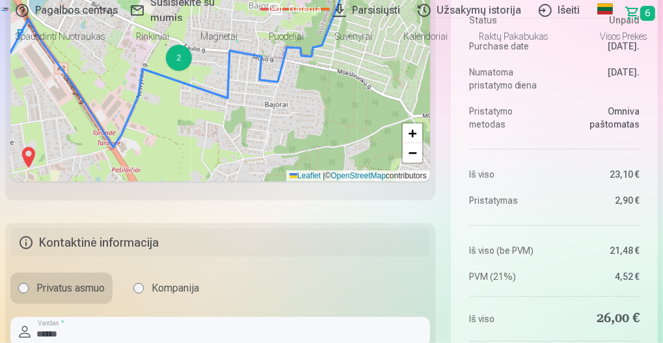
drag, startPoint x: 260, startPoint y: 127, endPoint x: 217, endPoint y: 205, distance: 89.1
click at [217, 182] on div "2 2 4 2 2 2 2 + − Leaflet | © OpenStreetMap contributors" at bounding box center [220, 51] width 420 height 260
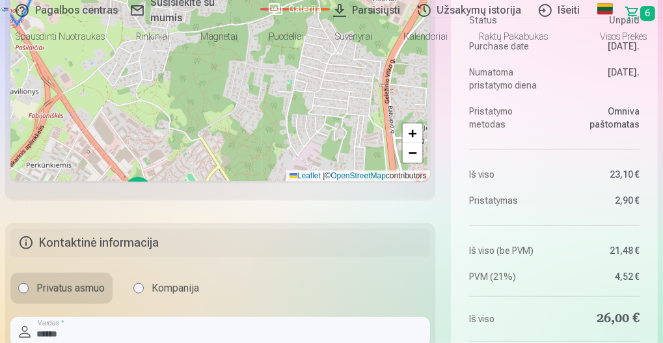
drag, startPoint x: 256, startPoint y: 238, endPoint x: 168, endPoint y: 120, distance: 147.9
click at [168, 120] on div "2 2 4 2 2 2 + − Leaflet | © OpenStreetMap contributors" at bounding box center [220, 51] width 420 height 260
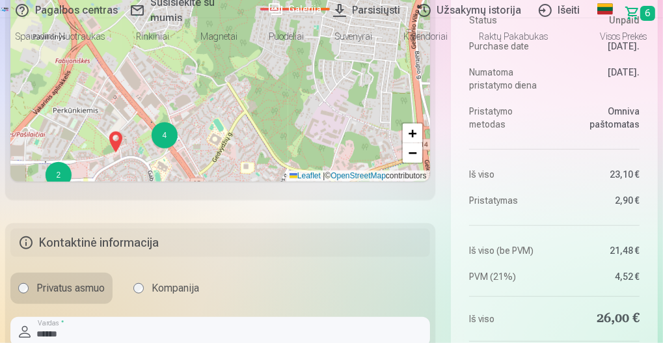
drag, startPoint x: 169, startPoint y: 229, endPoint x: 187, endPoint y: 204, distance: 30.7
click at [188, 182] on div "2 2 4 2 2 2 2 3 2 2 2 + − Leaflet | © OpenStreetMap contributors" at bounding box center [220, 51] width 420 height 260
click at [208, 182] on div "2 2 4 2 2 2 2 3 2 2 2 2 + − Leaflet | © OpenStreetMap contributors" at bounding box center [220, 51] width 420 height 260
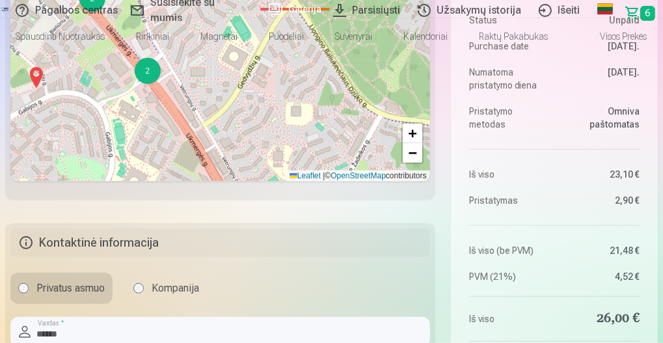
drag, startPoint x: 144, startPoint y: 195, endPoint x: 128, endPoint y: 85, distance: 111.2
click at [128, 85] on div "2 2 2 + − Leaflet | © OpenStreetMap contributors" at bounding box center [220, 51] width 420 height 260
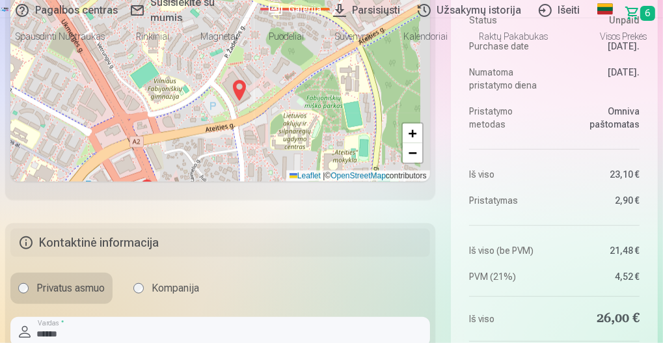
drag, startPoint x: 237, startPoint y: 229, endPoint x: 141, endPoint y: 141, distance: 130.8
click at [141, 141] on div "2 2 2 + − Leaflet | © OpenStreetMap contributors" at bounding box center [220, 51] width 420 height 260
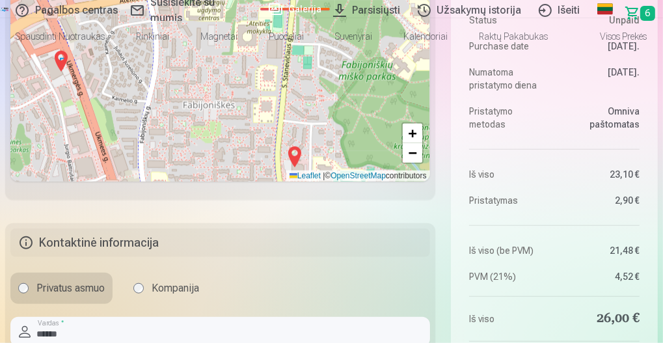
drag, startPoint x: 273, startPoint y: 233, endPoint x: 186, endPoint y: 105, distance: 155.0
click at [187, 104] on div "2 2 2 2 + − Leaflet | © OpenStreetMap contributors" at bounding box center [220, 51] width 420 height 260
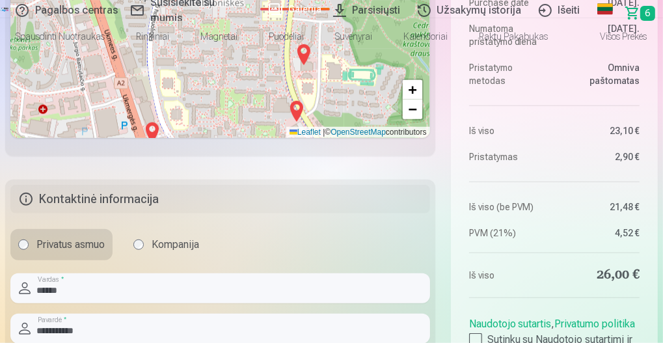
drag, startPoint x: 189, startPoint y: 207, endPoint x: 198, endPoint y: 174, distance: 33.6
click at [198, 138] on div "2 2 2 2 + − Leaflet | © OpenStreetMap contributors" at bounding box center [220, 8] width 420 height 260
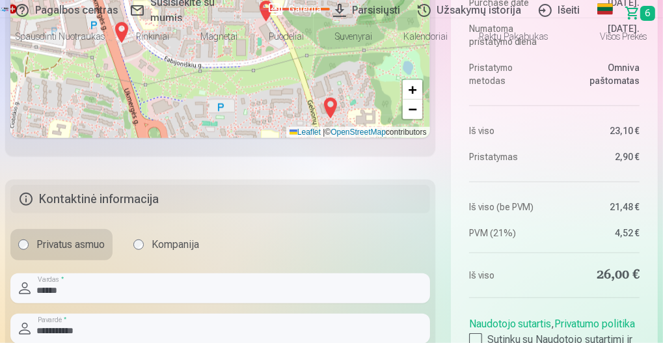
drag, startPoint x: 225, startPoint y: 241, endPoint x: 189, endPoint y: 152, distance: 95.8
click at [189, 138] on div "2 2 2 2 + − Leaflet | © OpenStreetMap contributors" at bounding box center [220, 8] width 420 height 260
click at [132, 48] on img at bounding box center [121, 32] width 21 height 31
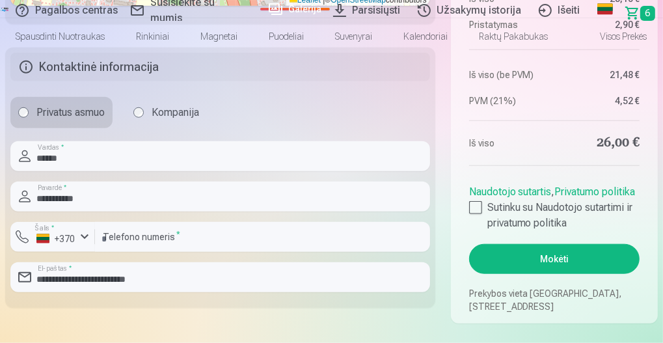
scroll to position [880, 0]
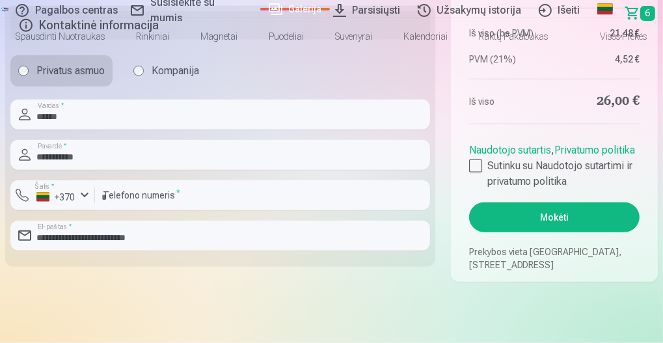
click at [530, 232] on button "Mokėti" at bounding box center [554, 217] width 170 height 30
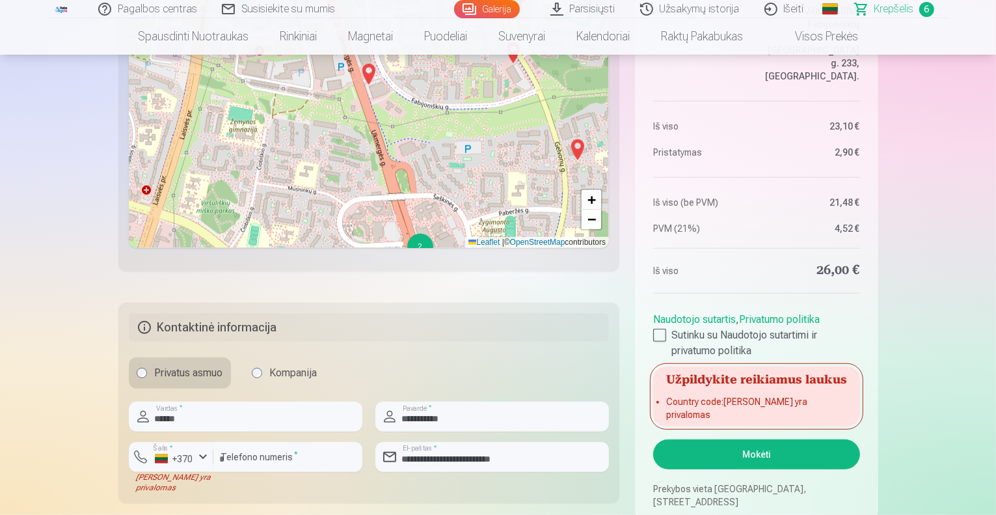
scroll to position [837, 0]
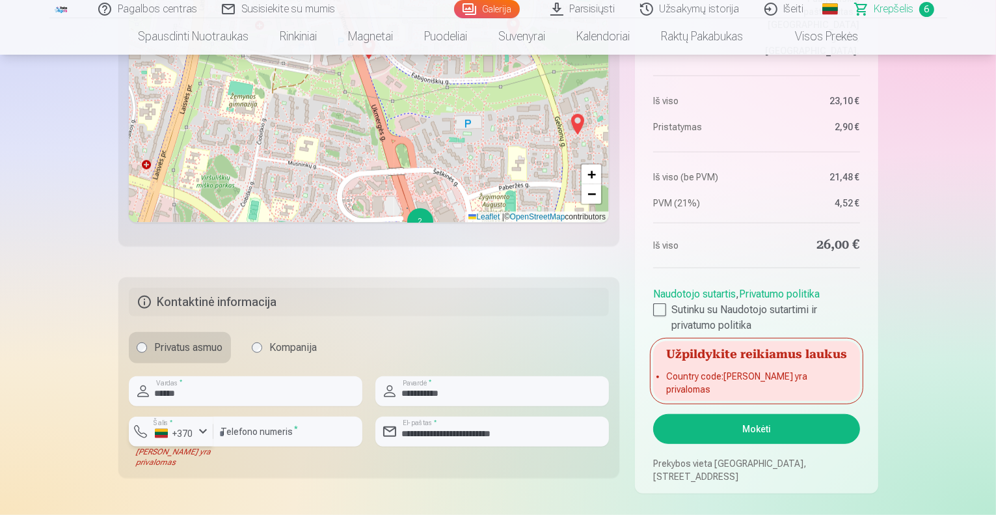
click at [208, 434] on div "button" at bounding box center [203, 432] width 16 height 16
click at [206, 455] on li "+370 Lietuva" at bounding box center [198, 462] width 118 height 26
click at [808, 388] on li "Country code : Laukas yra privalomas" at bounding box center [756, 383] width 180 height 26
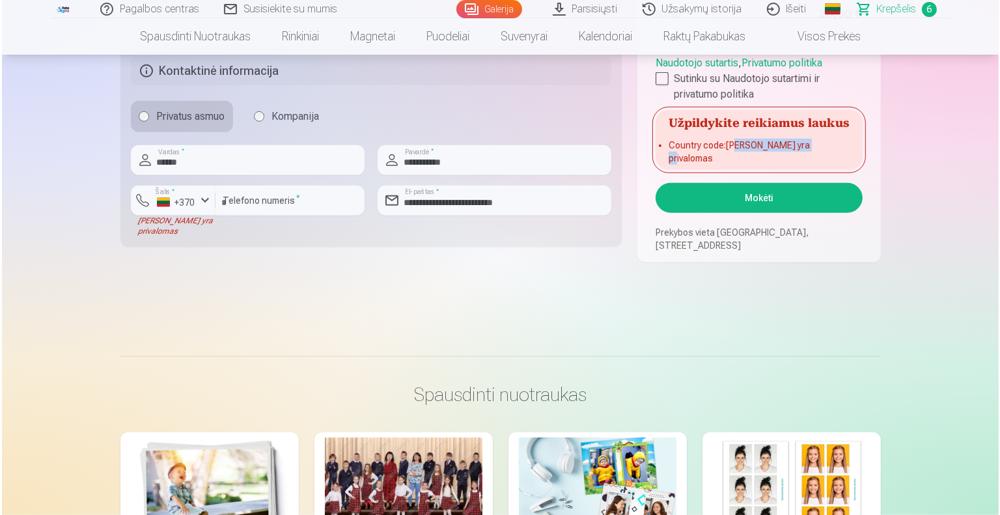
scroll to position [1032, 0]
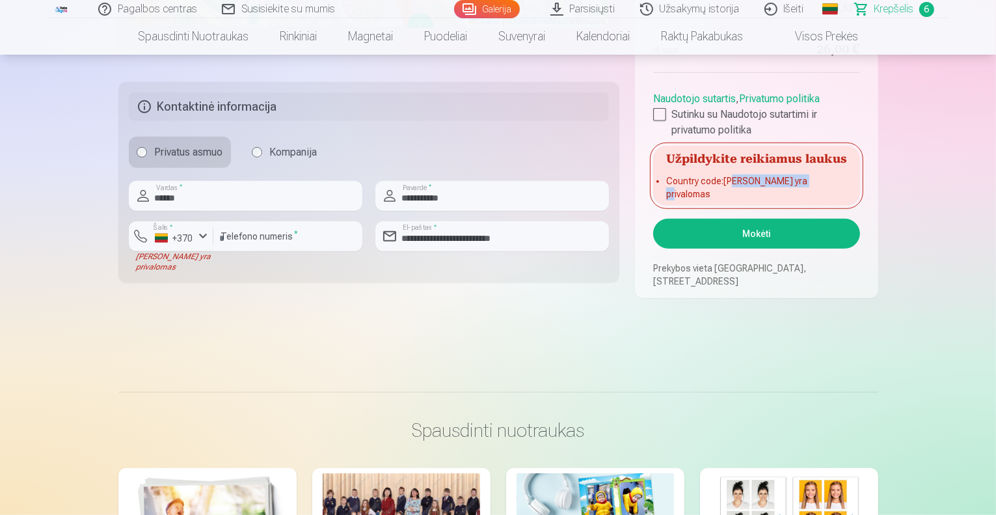
click at [754, 239] on button "Mokėti" at bounding box center [756, 234] width 206 height 30
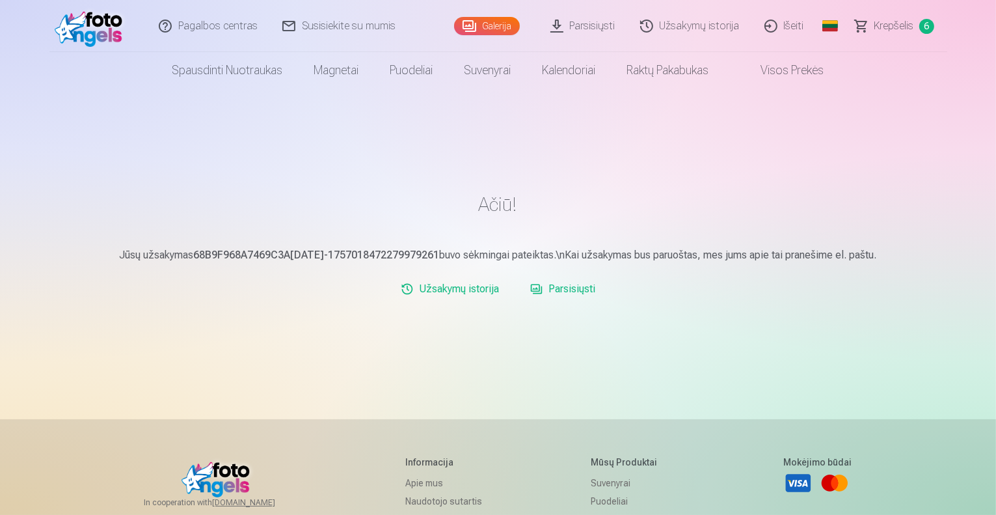
click at [593, 30] on link "Parsisiųsti" at bounding box center [584, 26] width 90 height 52
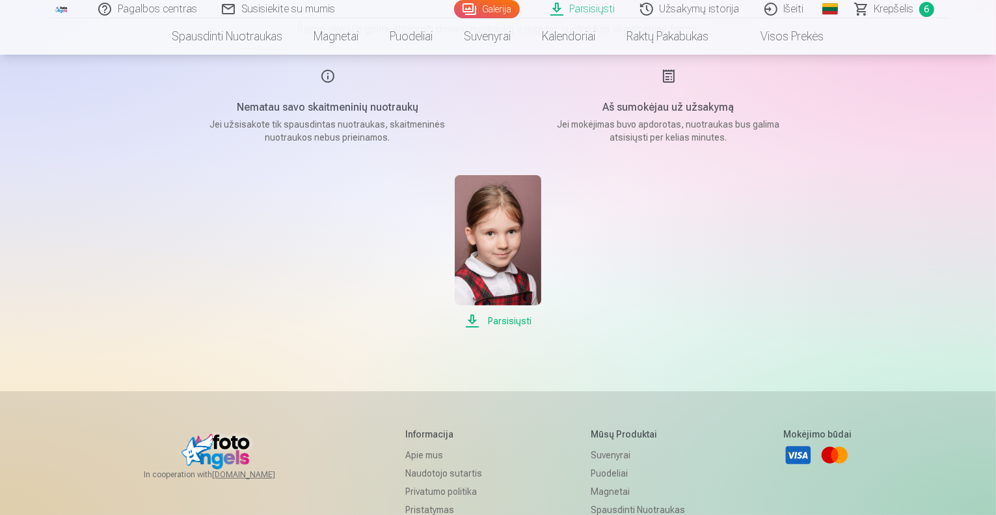
scroll to position [130, 0]
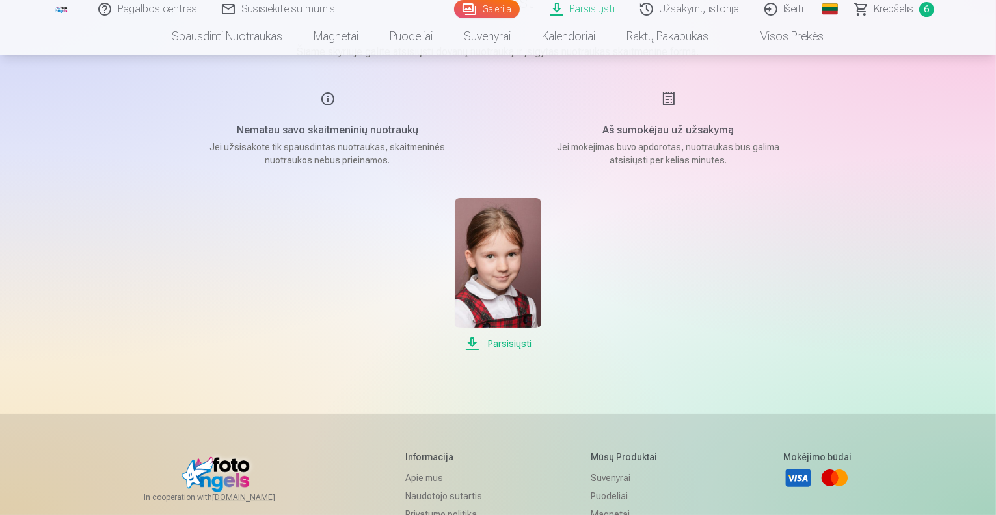
click at [523, 340] on span "Parsisiųsti" at bounding box center [498, 344] width 87 height 16
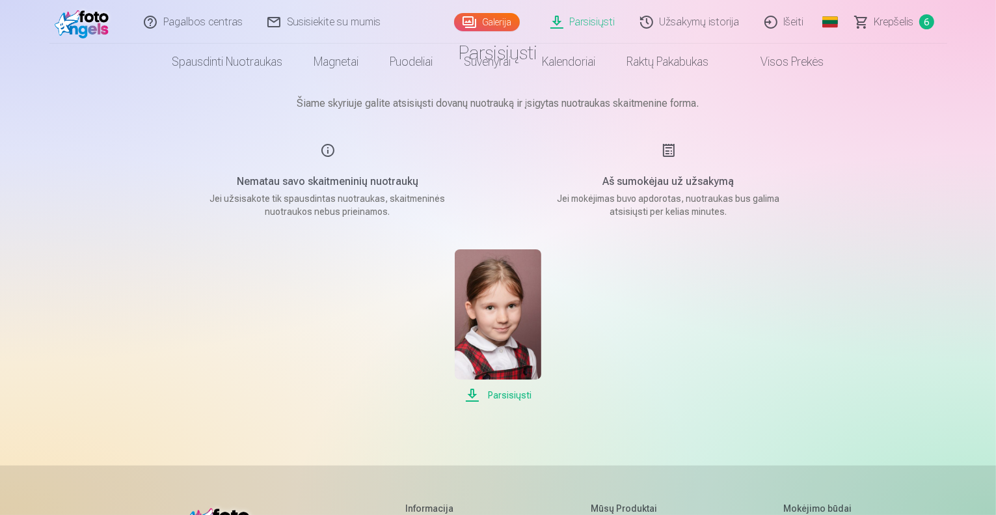
scroll to position [0, 0]
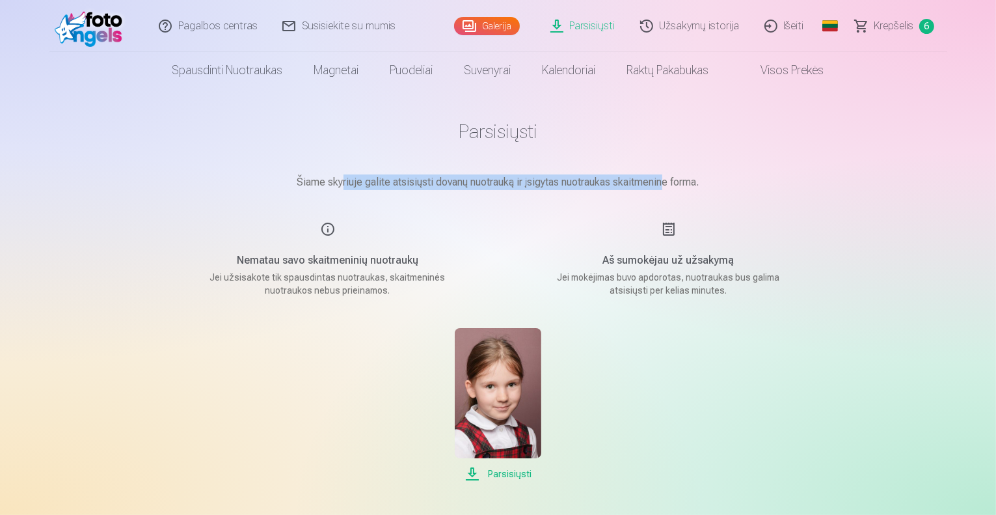
drag, startPoint x: 338, startPoint y: 178, endPoint x: 664, endPoint y: 186, distance: 326.1
click at [664, 186] on p "Šiame skyriuje galite atsisiųsti dovanų nuotrauką ir įsigytas nuotraukas skaitm…" at bounding box center [498, 182] width 651 height 16
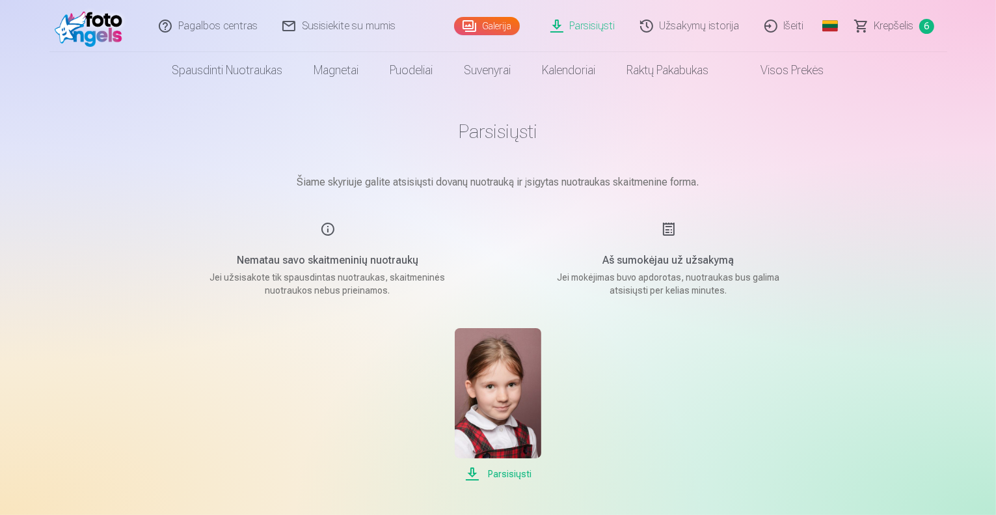
click at [480, 242] on div "Nematau savo skaitmeninių nuotraukų Jei užsisakote tik spausdintas nuotraukas, …" at bounding box center [328, 258] width 310 height 75
click at [659, 264] on h5 "Aš sumokėjau už užsakymą" at bounding box center [668, 260] width 247 height 16
click at [650, 278] on p "Jei mokėjimas buvo apdorotas, nuotraukas bus galima atsisiųsti per kelias minut…" at bounding box center [668, 284] width 247 height 26
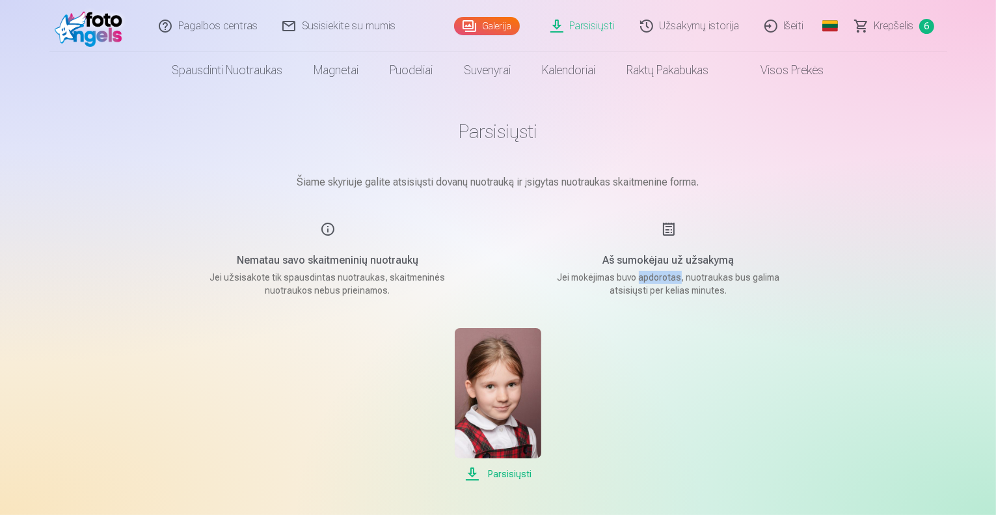
click at [650, 278] on p "Jei mokėjimas buvo apdorotas, nuotraukas bus galima atsisiųsti per kelias minut…" at bounding box center [668, 284] width 247 height 26
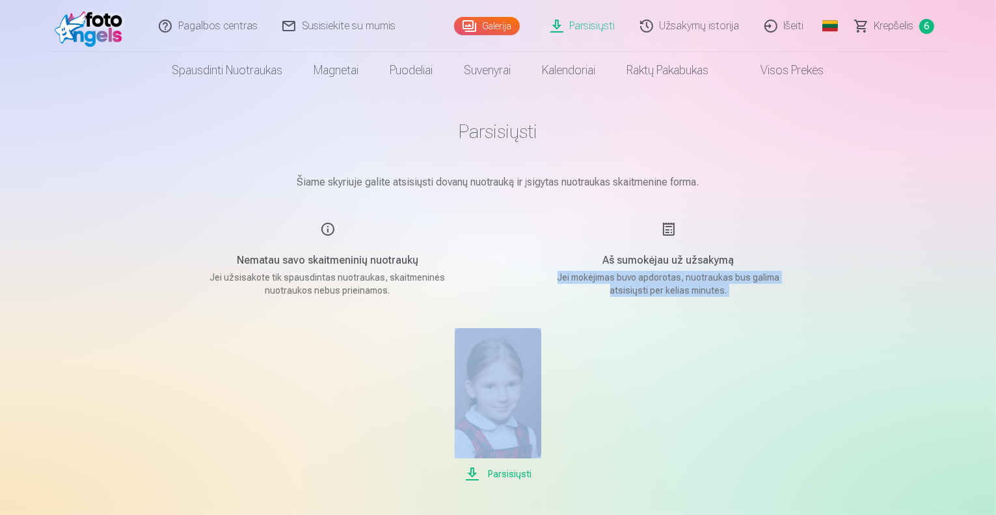
click at [650, 278] on p "Jei mokėjimas buvo apdorotas, nuotraukas bus galima atsisiųsti per kelias minut…" at bounding box center [668, 284] width 247 height 26
click at [655, 284] on p "Jei mokėjimas buvo apdorotas, nuotraukas bus galima atsisiųsti per kelias minut…" at bounding box center [668, 284] width 247 height 26
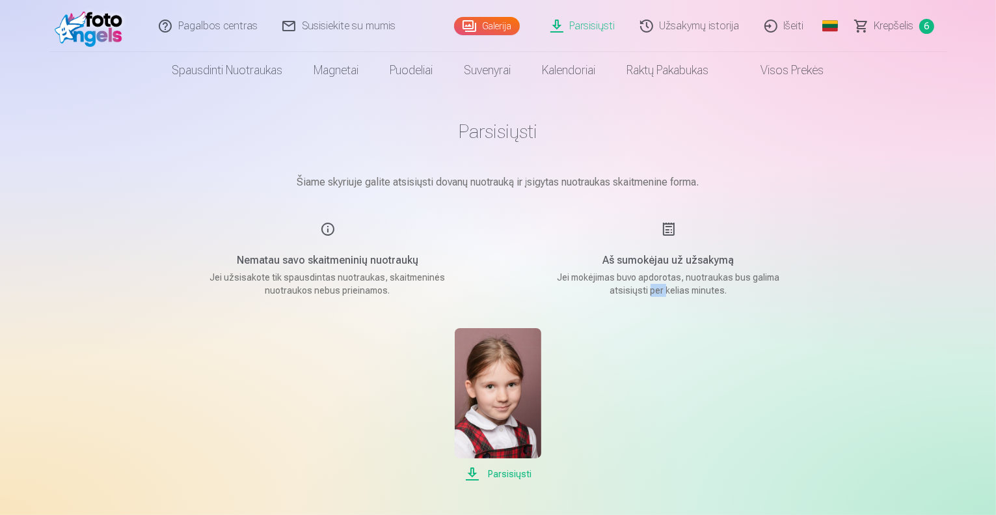
click at [655, 284] on p "Jei mokėjimas buvo apdorotas, nuotraukas bus galima atsisiųsti per kelias minut…" at bounding box center [668, 284] width 247 height 26
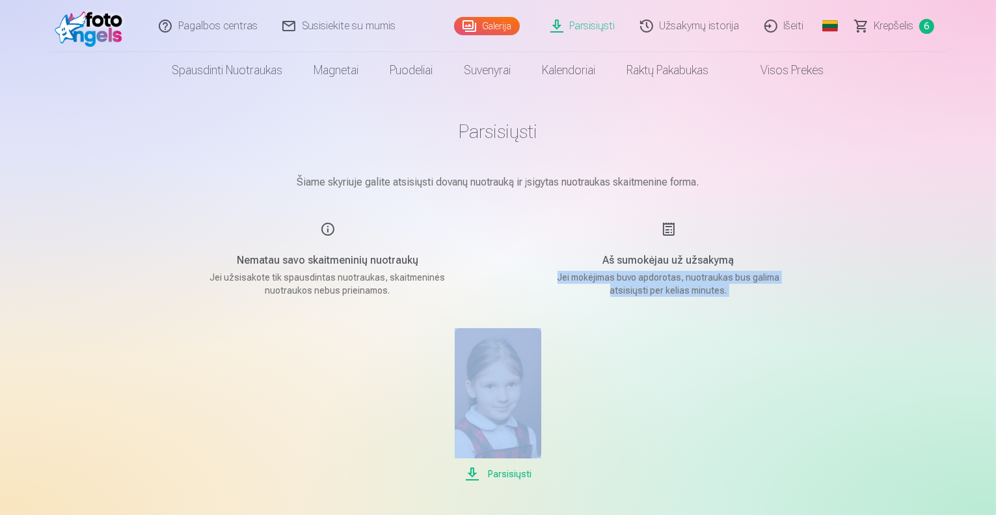
click at [655, 284] on p "Jei mokėjimas buvo apdorotas, nuotraukas bus galima atsisiųsti per kelias minut…" at bounding box center [668, 284] width 247 height 26
click at [658, 276] on p "Jei mokėjimas buvo apdorotas, nuotraukas bus galima atsisiųsti per kelias minut…" at bounding box center [668, 284] width 247 height 26
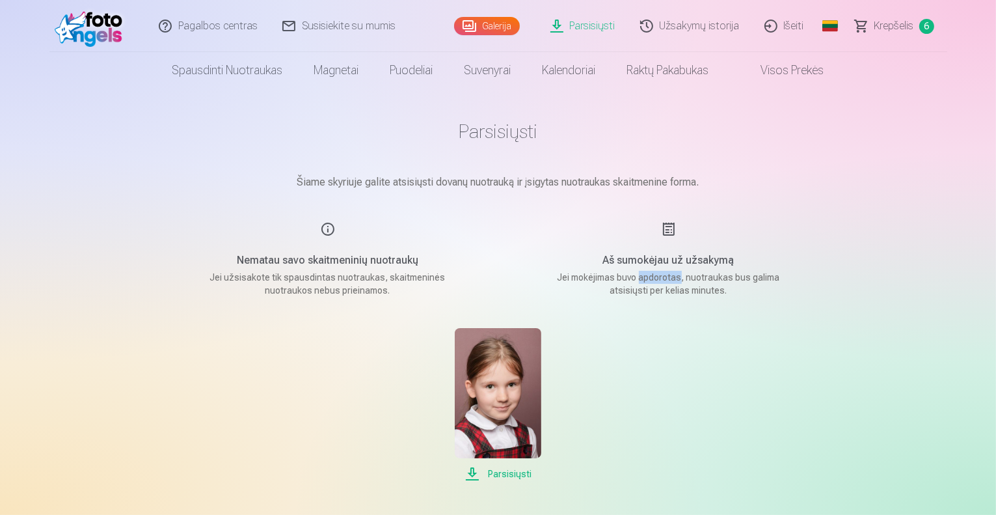
click at [658, 276] on p "Jei mokėjimas buvo apdorotas, nuotraukas bus galima atsisiųsti per kelias minut…" at bounding box center [668, 284] width 247 height 26
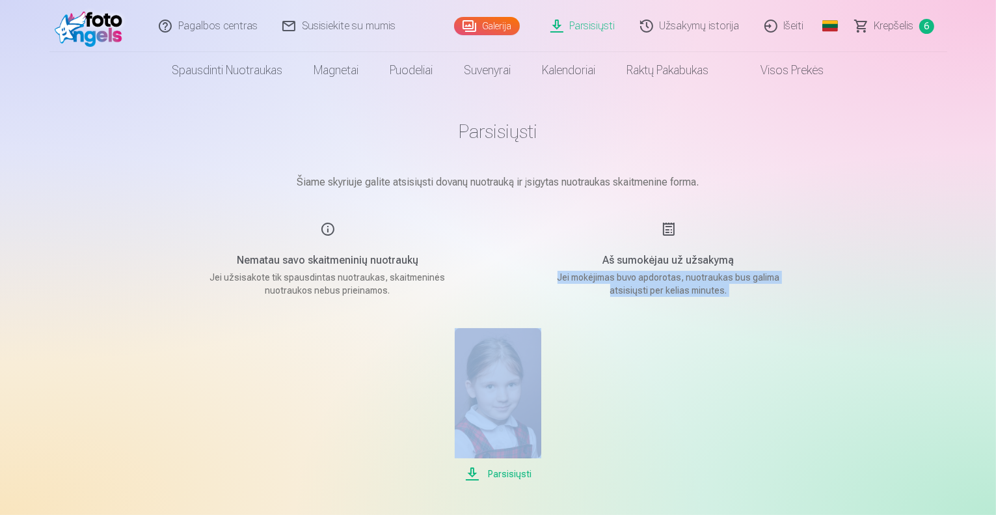
click at [658, 276] on p "Jei mokėjimas buvo apdorotas, nuotraukas bus galima atsisiųsti per kelias minut…" at bounding box center [668, 284] width 247 height 26
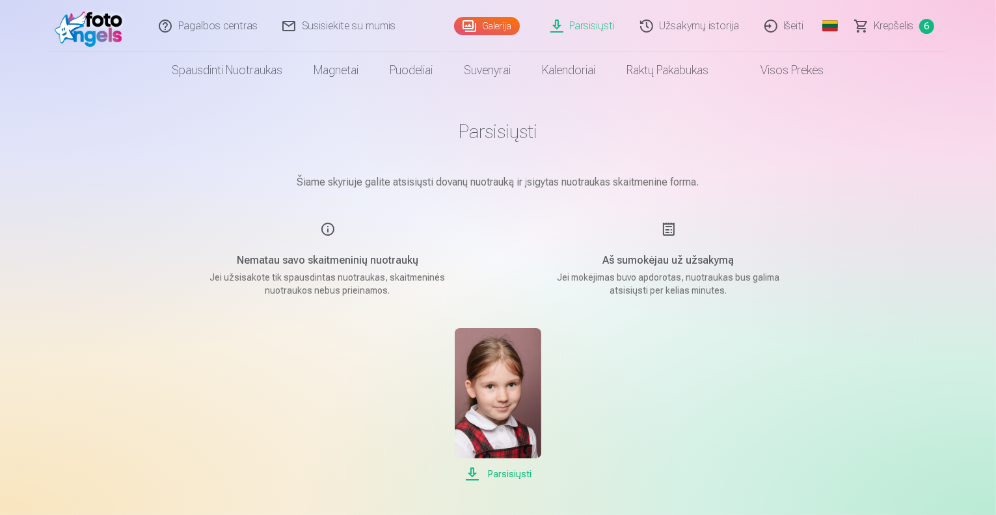
click at [525, 134] on h1 "Parsisiųsti" at bounding box center [498, 131] width 651 height 23
click at [594, 23] on link "Parsisiųsti" at bounding box center [584, 26] width 90 height 52
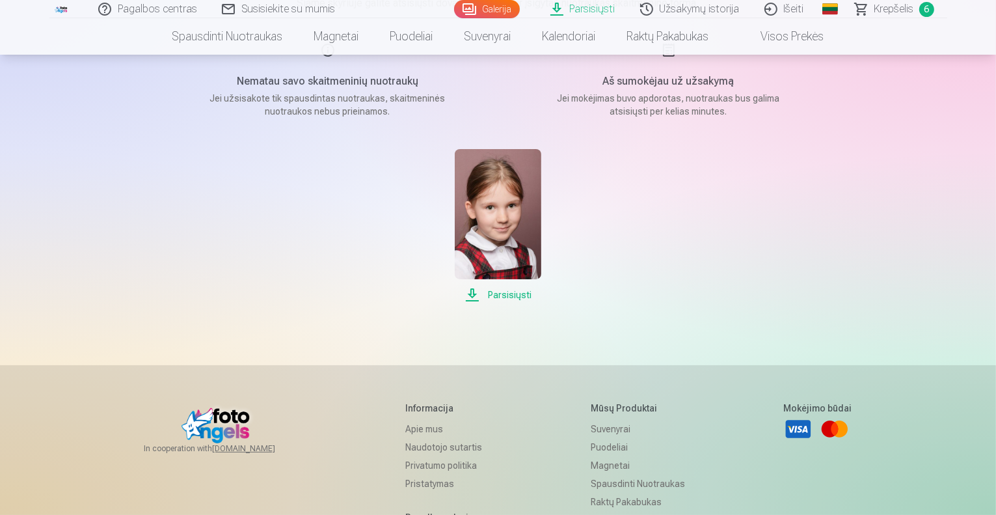
scroll to position [195, 0]
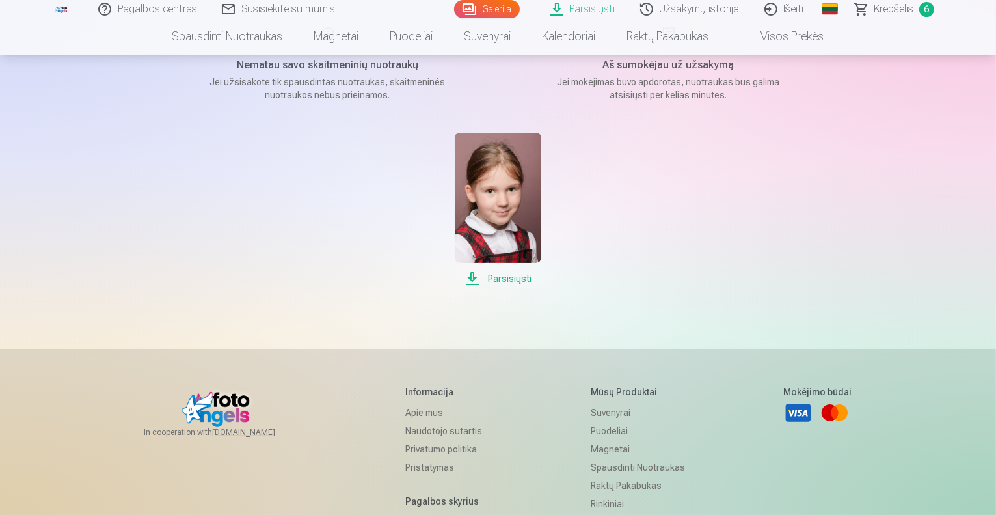
click at [682, 230] on div "Parsisiųsti" at bounding box center [498, 210] width 651 height 154
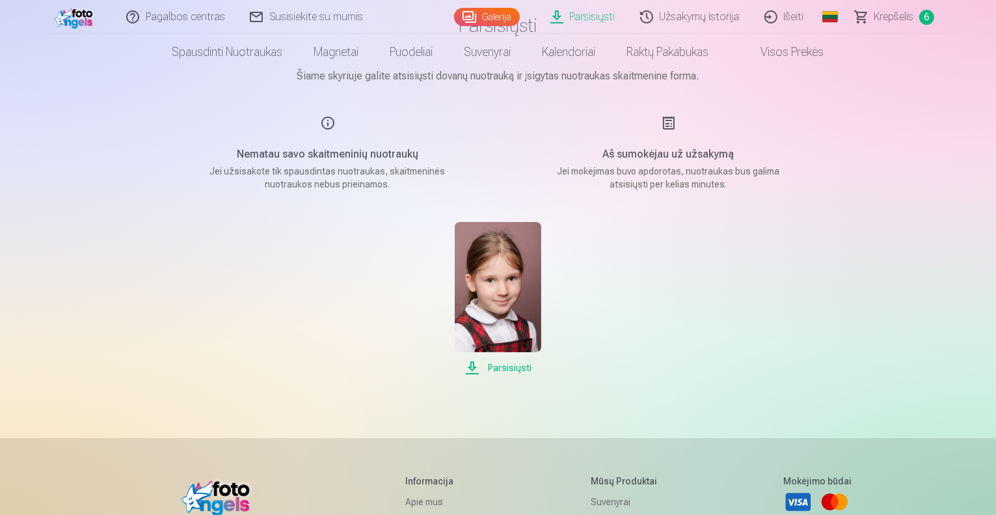
scroll to position [0, 0]
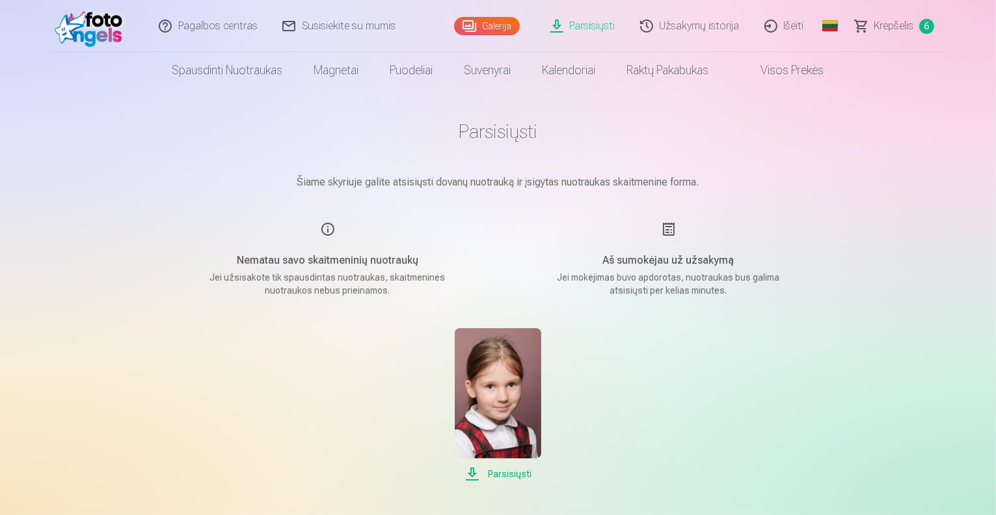
click at [604, 27] on link "Parsisiųsti" at bounding box center [584, 26] width 90 height 52
click at [497, 20] on link "Galerija" at bounding box center [487, 26] width 66 height 18
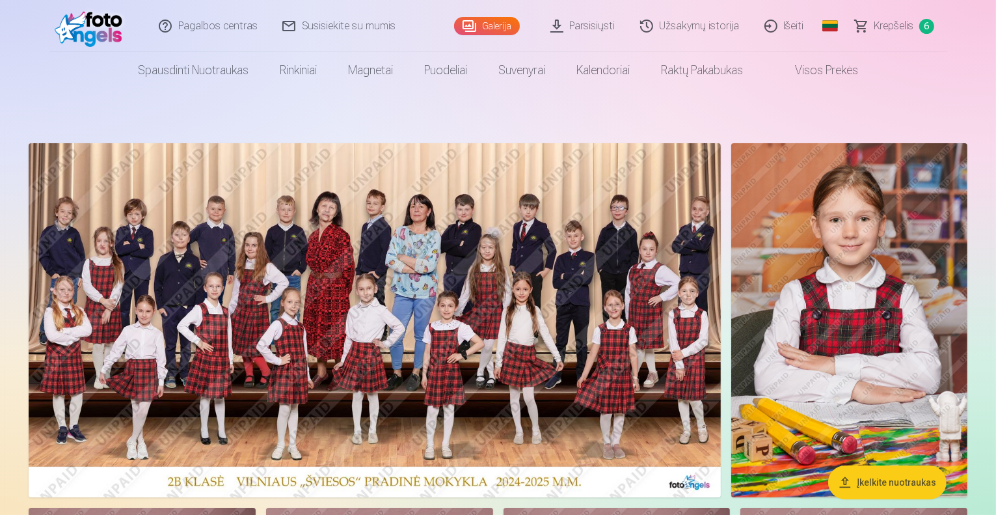
click at [841, 65] on link "Visos prekės" at bounding box center [816, 70] width 115 height 36
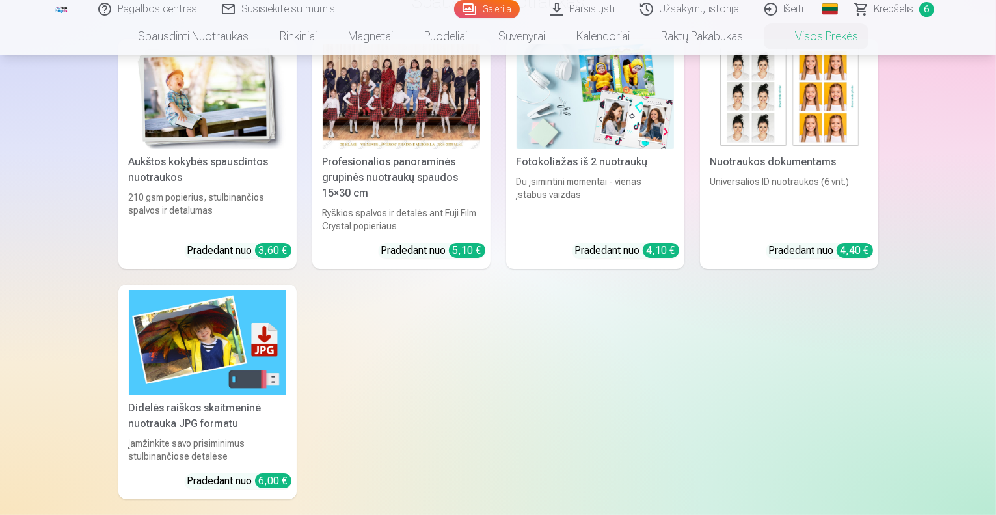
scroll to position [195, 0]
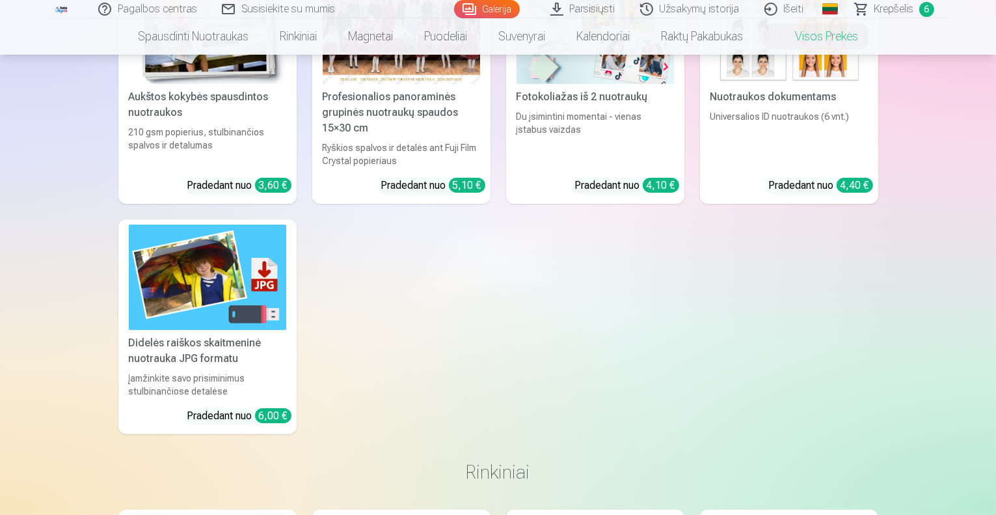
click at [229, 360] on div "Didelės raiškos skaitmeninė nuotrauka JPG formatu" at bounding box center [208, 350] width 168 height 31
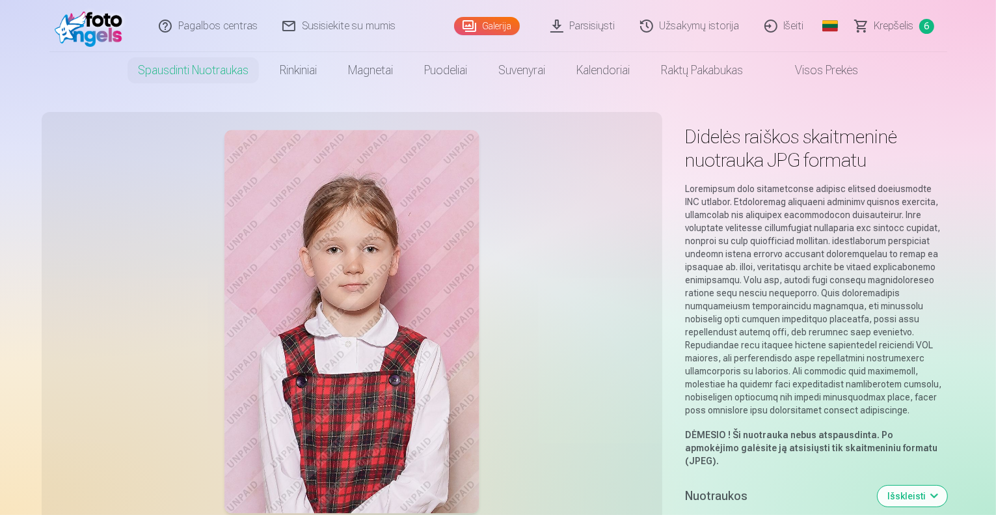
click at [948, 485] on button "Išskleisti" at bounding box center [913, 495] width 70 height 21
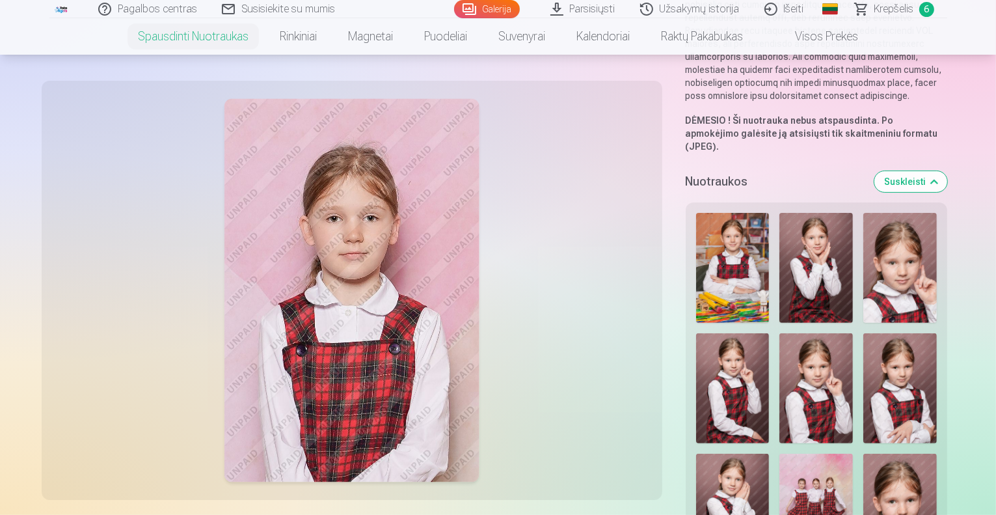
scroll to position [325, 0]
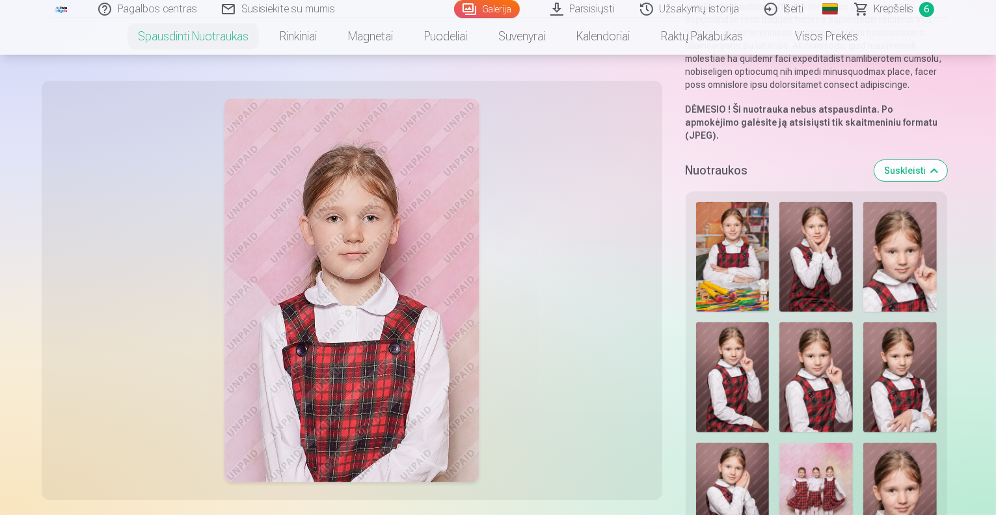
click at [864, 322] on img at bounding box center [901, 377] width 74 height 110
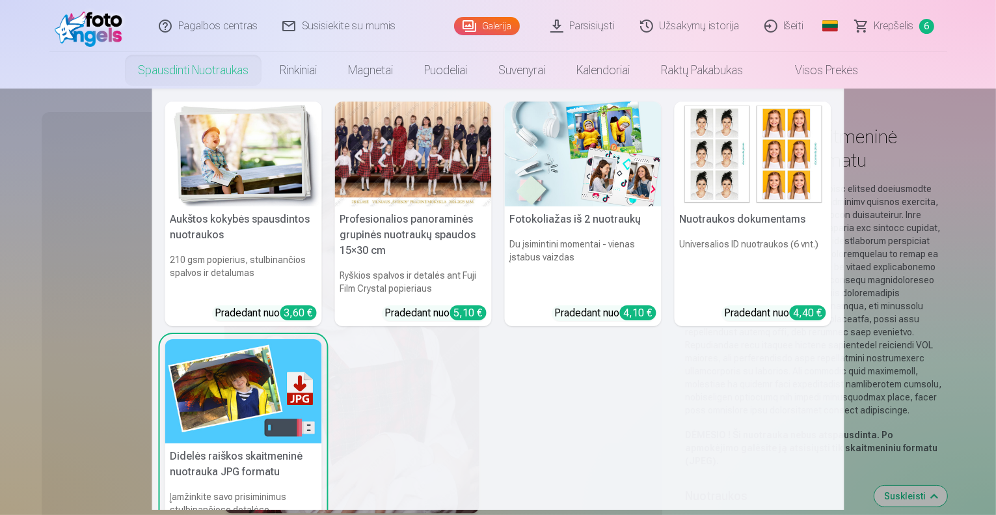
scroll to position [107, 0]
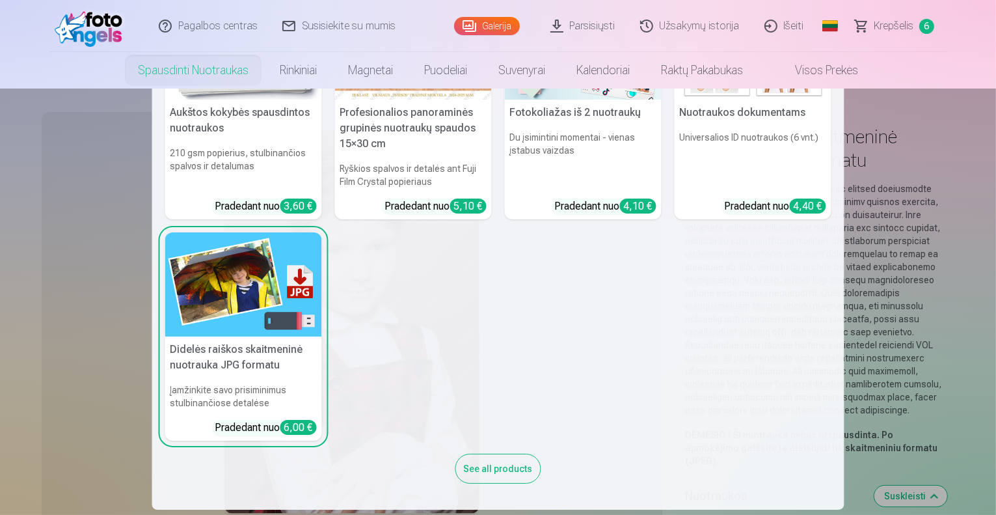
click at [498, 462] on div "See all products" at bounding box center [499, 469] width 86 height 30
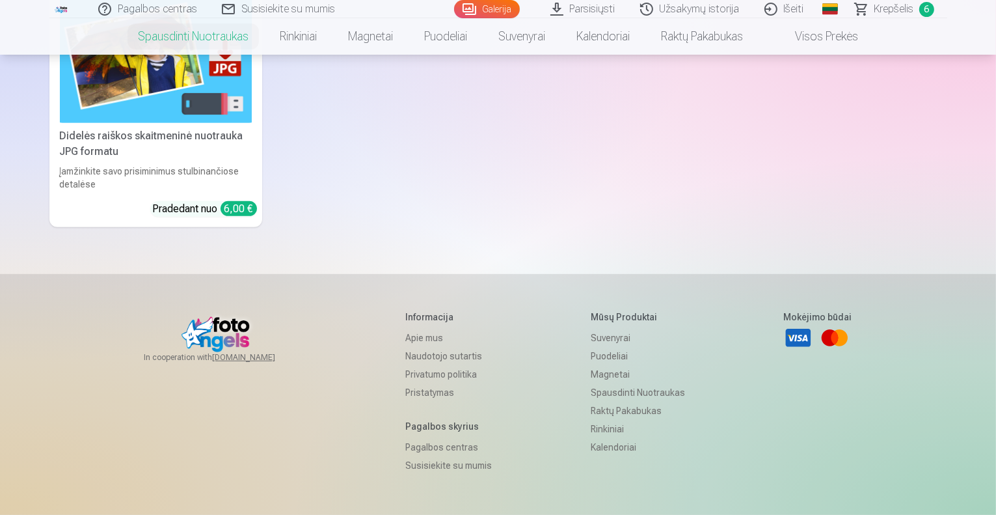
scroll to position [456, 0]
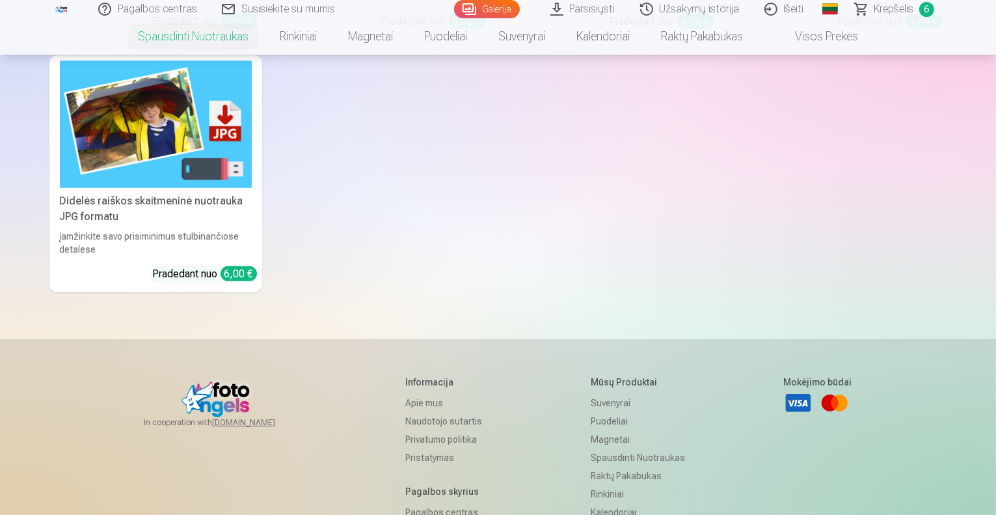
click at [131, 174] on img at bounding box center [156, 125] width 192 height 128
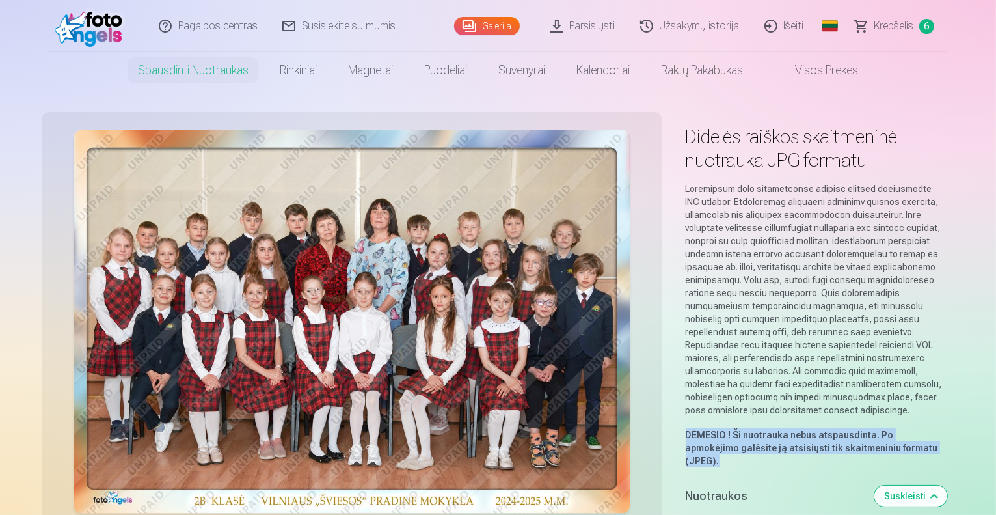
drag, startPoint x: 775, startPoint y: 386, endPoint x: 635, endPoint y: 369, distance: 140.9
click at [741, 428] on p "DĖMESIO ! Ši nuotrauka nebus atspausdinta. Po apmokėjimo galėsite ją atsisiųsti…" at bounding box center [817, 447] width 262 height 39
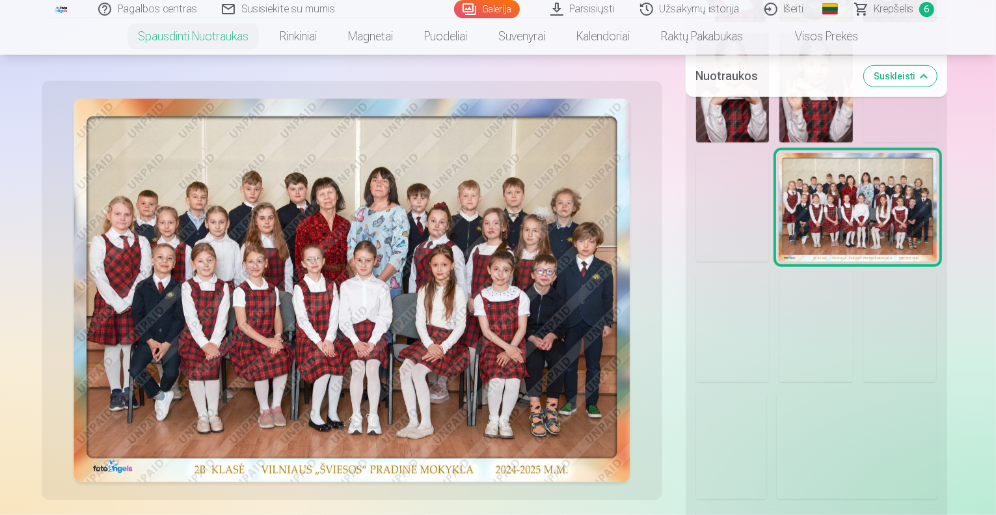
scroll to position [1106, 0]
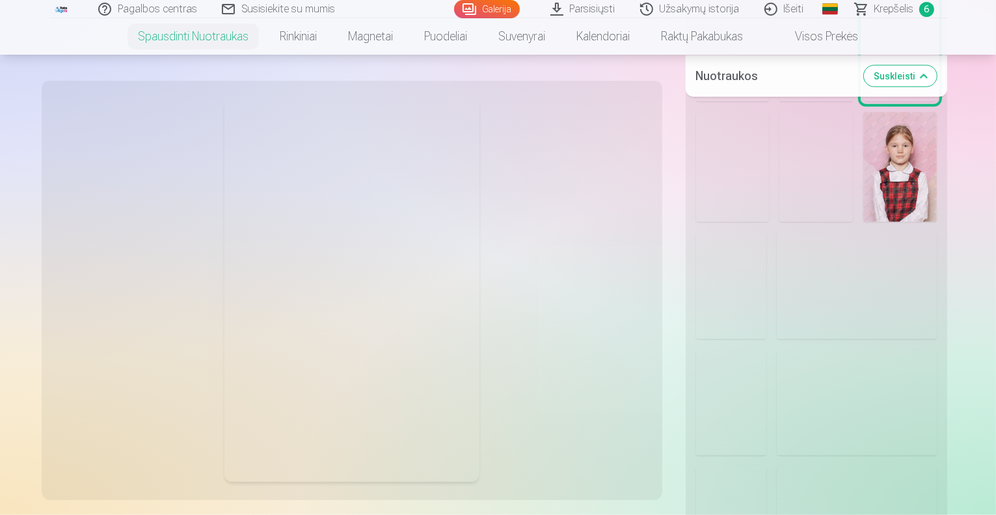
scroll to position [2147, 0]
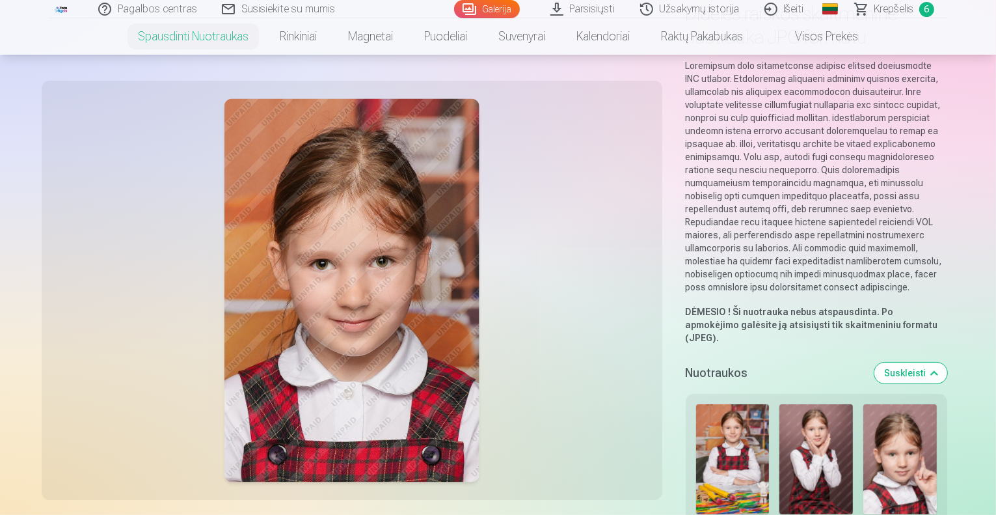
scroll to position [0, 0]
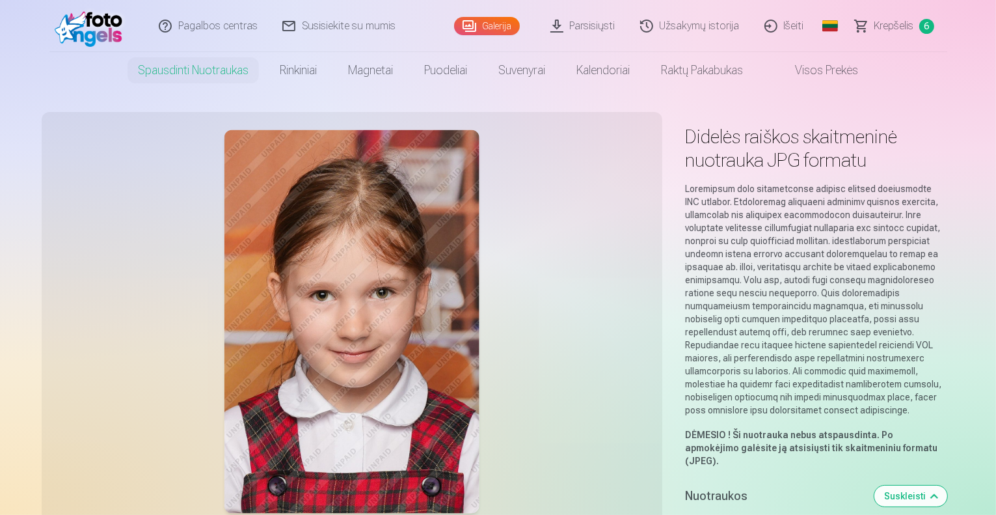
click at [599, 29] on link "Parsisiųsti" at bounding box center [584, 26] width 90 height 52
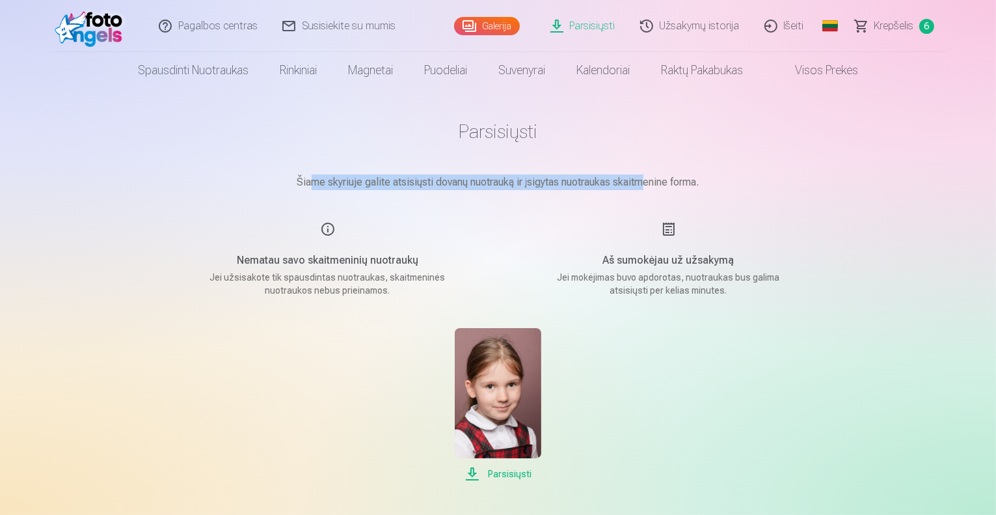
drag, startPoint x: 311, startPoint y: 182, endPoint x: 645, endPoint y: 185, distance: 333.9
click at [645, 185] on p "Šiame skyriuje galite atsisiųsti dovanų nuotrauką ir įsigytas nuotraukas skaitm…" at bounding box center [498, 182] width 651 height 16
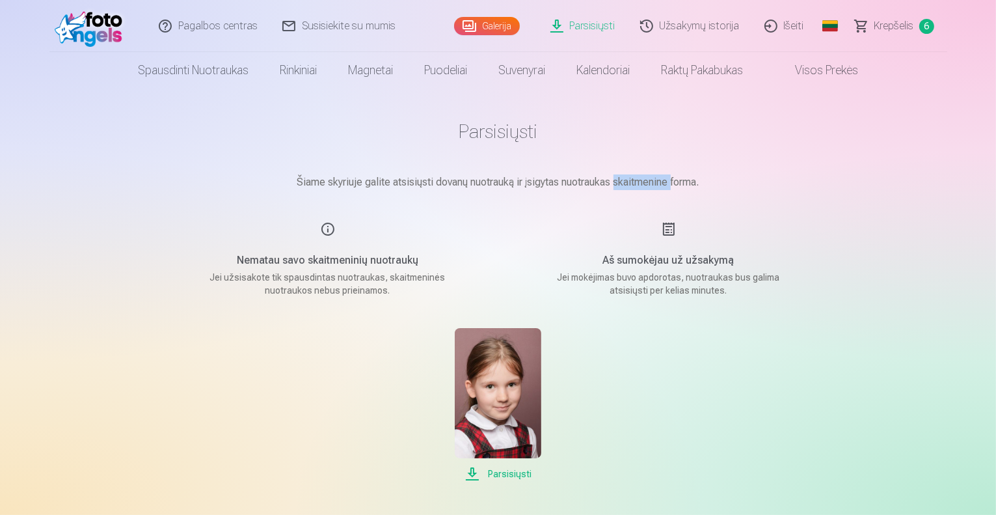
click at [645, 185] on p "Šiame skyriuje galite atsisiųsti dovanų nuotrauką ir įsigytas nuotraukas skaitm…" at bounding box center [498, 182] width 651 height 16
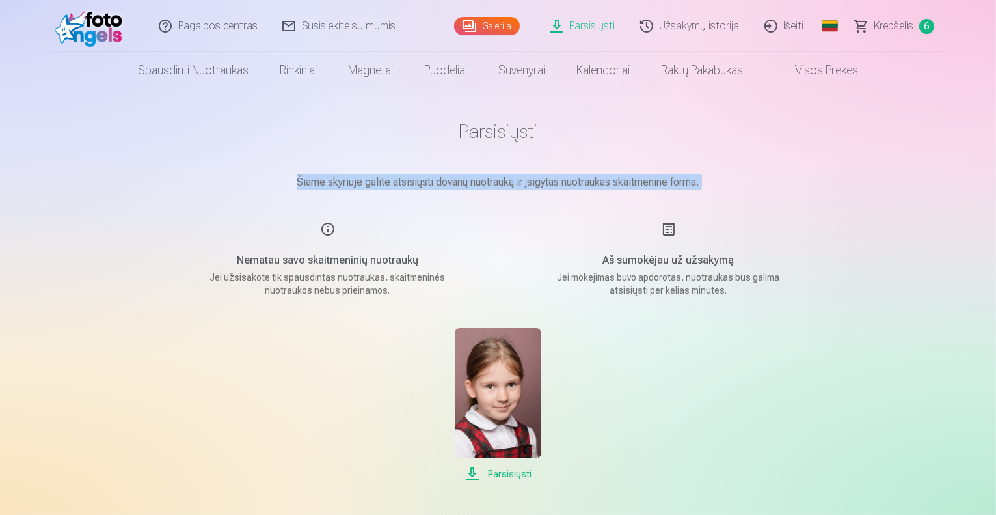
click at [645, 185] on p "Šiame skyriuje galite atsisiųsti dovanų nuotrauką ir įsigytas nuotraukas skaitm…" at bounding box center [498, 182] width 651 height 16
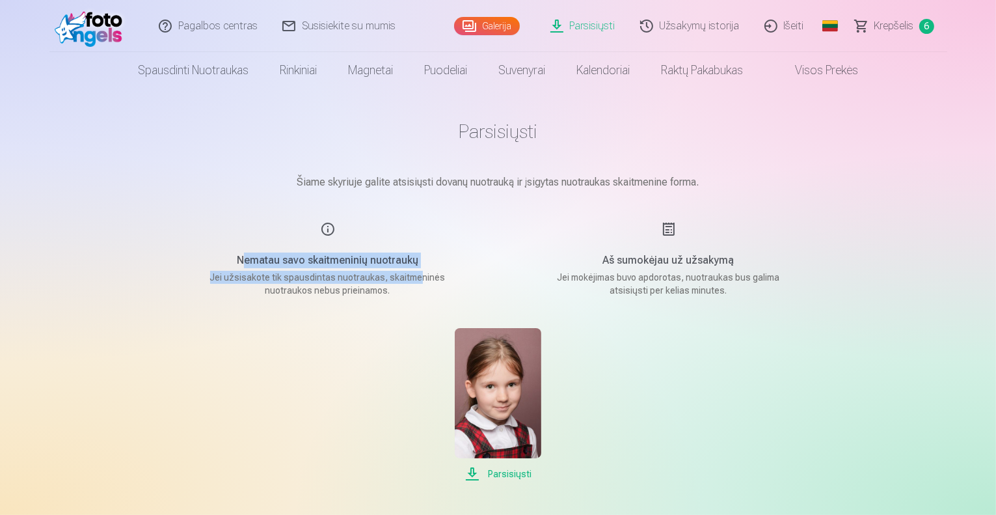
drag, startPoint x: 243, startPoint y: 260, endPoint x: 439, endPoint y: 280, distance: 196.3
click at [439, 280] on div "Nematau savo skaitmeninių nuotraukų Jei užsisakote tik spausdintas nuotraukas, …" at bounding box center [328, 258] width 310 height 75
click at [234, 24] on link "Pagalbos centras" at bounding box center [209, 26] width 124 height 52
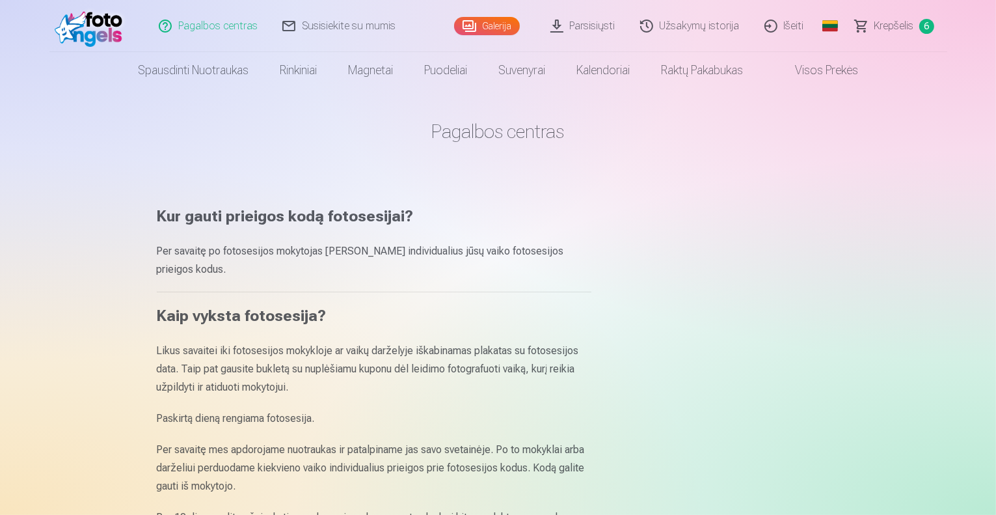
click at [284, 28] on link "Susisiekite su mumis" at bounding box center [340, 26] width 138 height 52
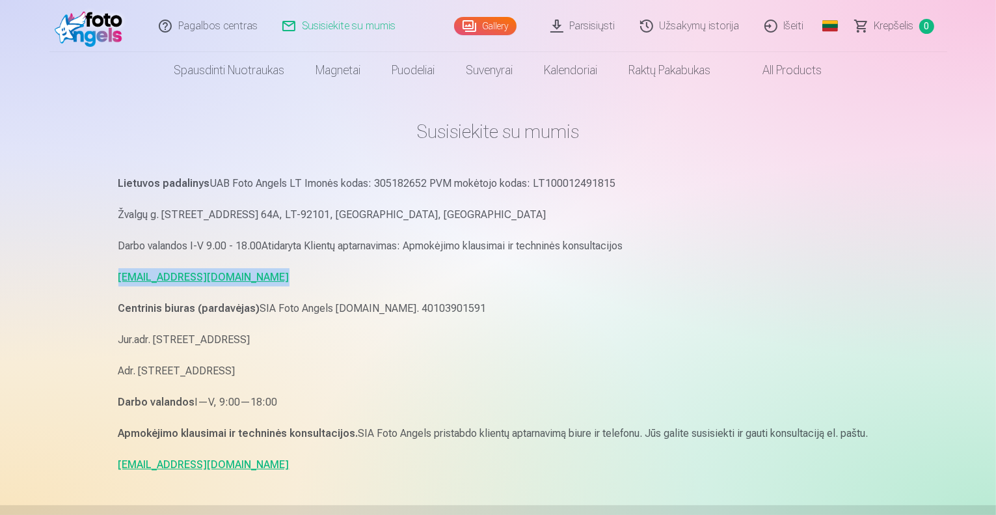
drag, startPoint x: 272, startPoint y: 274, endPoint x: 116, endPoint y: 271, distance: 156.2
click at [116, 271] on div "Susisiekite su mumis Lietuvos padalinys UAB Foto Angels LT Imonės kodas: 305182…" at bounding box center [498, 431] width 781 height 863
copy link "[EMAIL_ADDRESS][DOMAIN_NAME]"
click at [505, 20] on link "Gallery" at bounding box center [485, 26] width 62 height 18
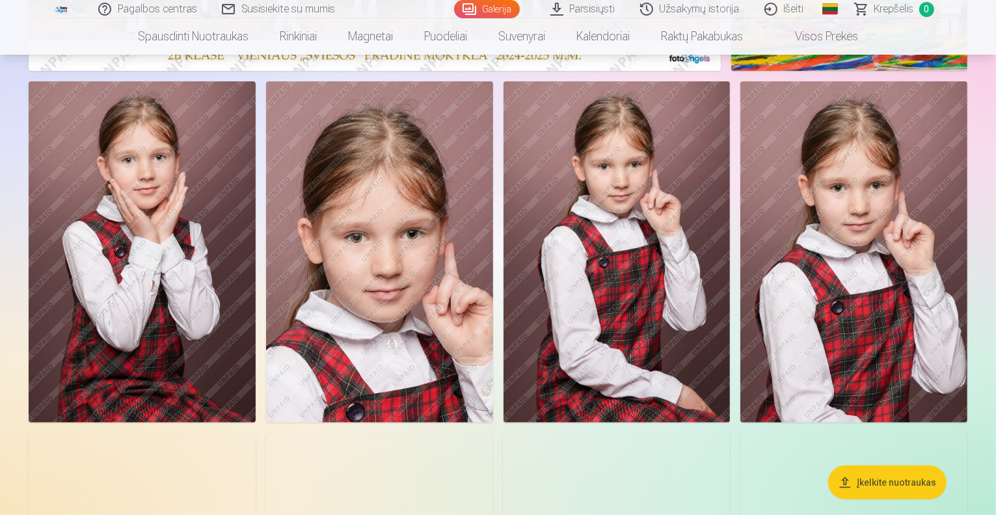
scroll to position [456, 0]
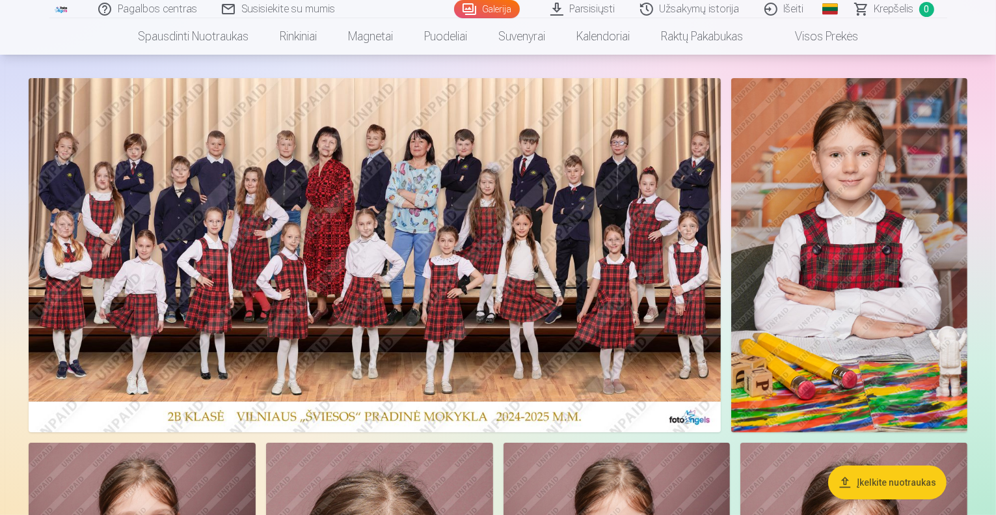
scroll to position [0, 0]
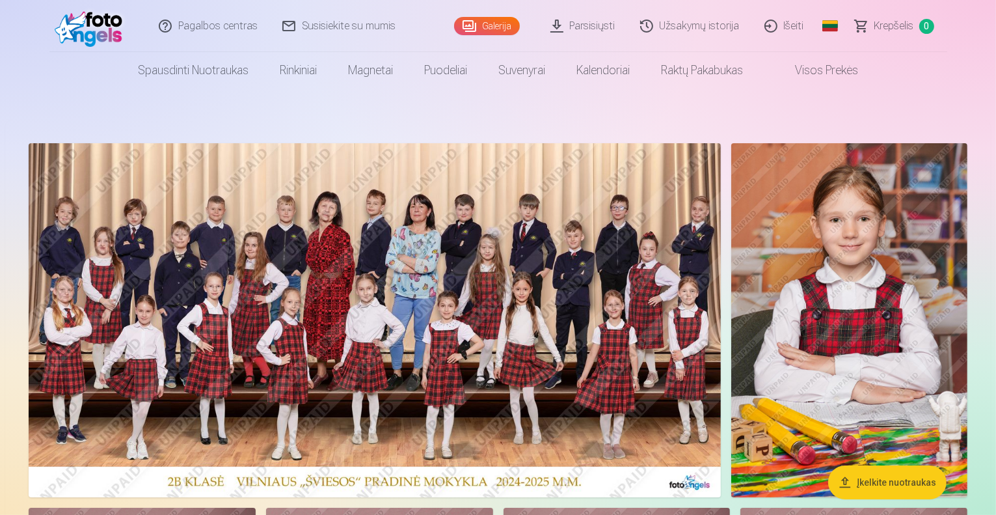
click at [491, 170] on img at bounding box center [375, 320] width 692 height 354
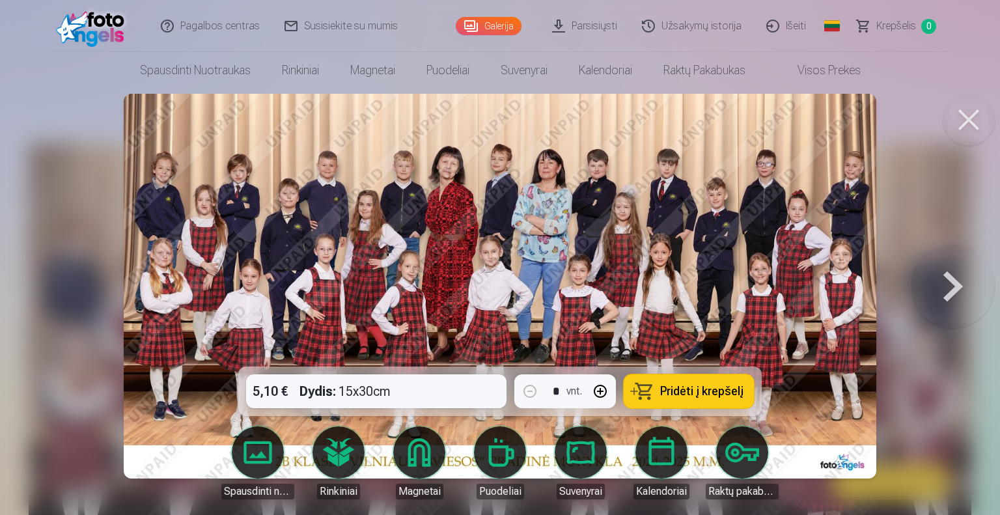
click at [397, 388] on div "5,10 € Dydis : 15x30cm * vnt. Pridėti į krepšelį" at bounding box center [499, 390] width 523 height 49
click at [357, 389] on div "5,10 € Dydis : 15x30cm * vnt. Pridėti į krepšelį" at bounding box center [499, 390] width 523 height 49
click at [972, 113] on button at bounding box center [968, 120] width 52 height 52
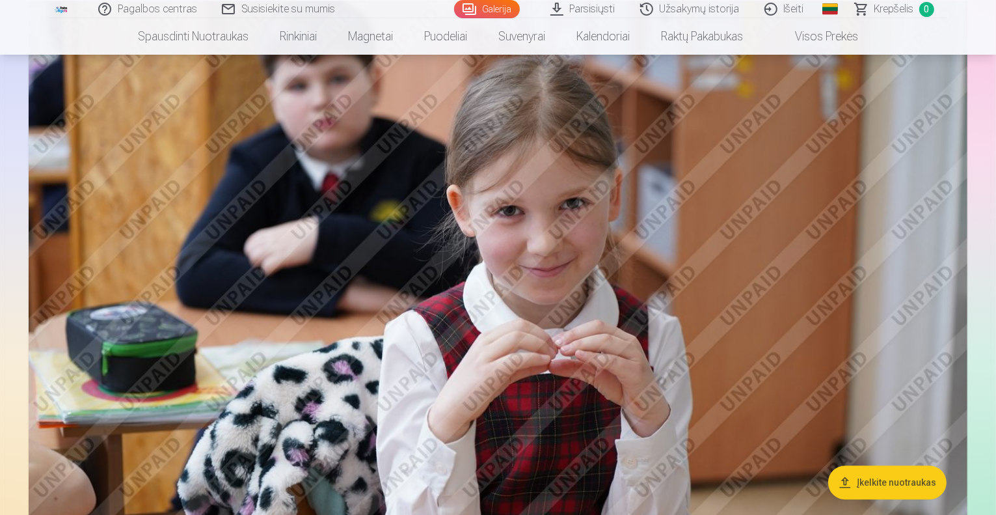
scroll to position [3579, 0]
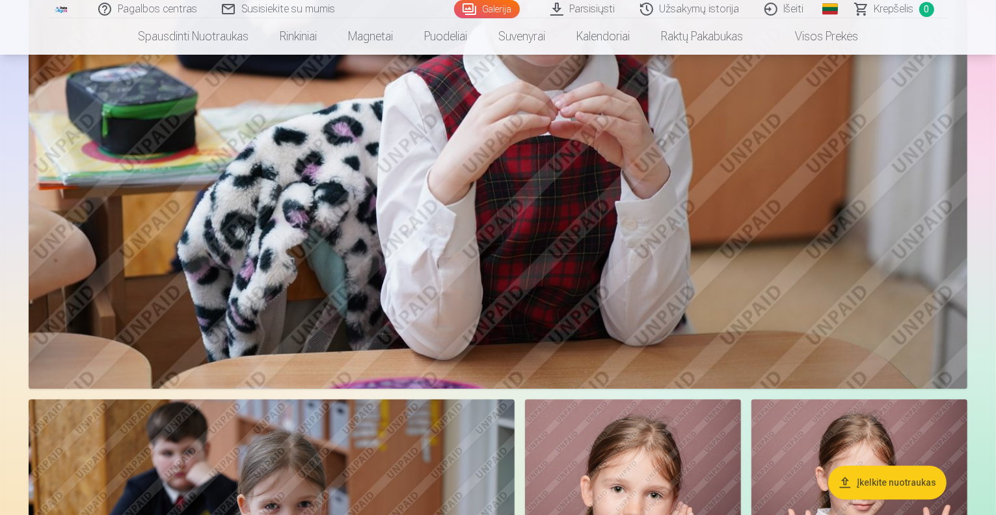
click at [715, 7] on link "Užsakymų istorija" at bounding box center [691, 9] width 124 height 18
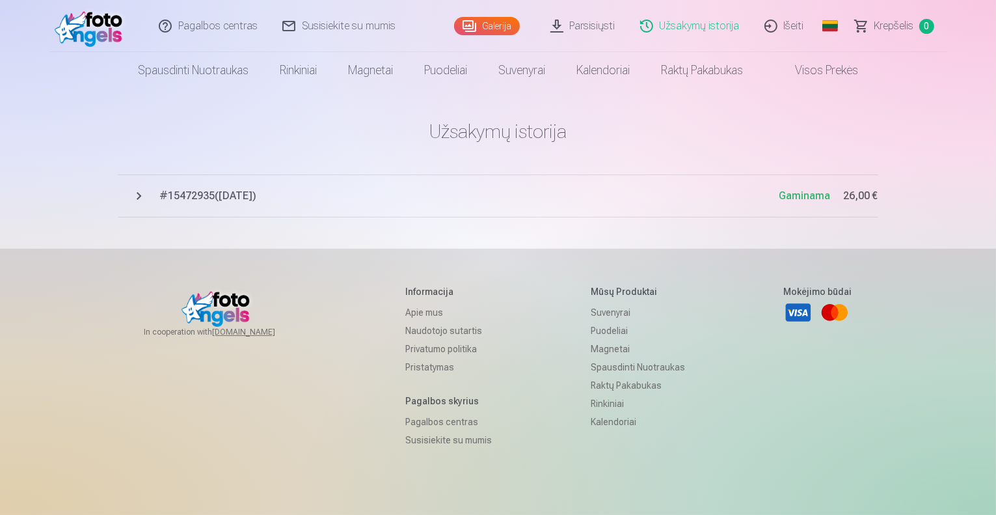
click at [226, 191] on span "# 15472935 ( [DATE] )" at bounding box center [470, 196] width 620 height 16
